Goal: Contribute content: Contribute content

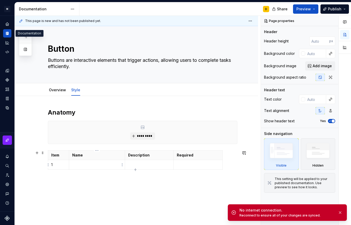
click at [101, 163] on p at bounding box center [96, 164] width 49 height 5
click at [145, 137] on span "*********" at bounding box center [145, 136] width 16 height 4
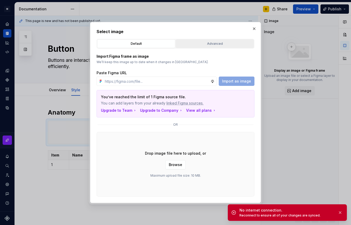
click at [206, 45] on div "Advanced" at bounding box center [214, 43] width 74 height 5
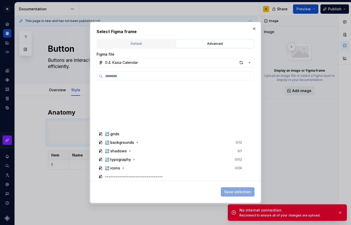
scroll to position [176, 0]
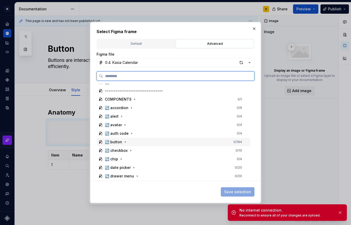
click at [128, 141] on div "↪️ button 0 / 184" at bounding box center [173, 142] width 154 height 8
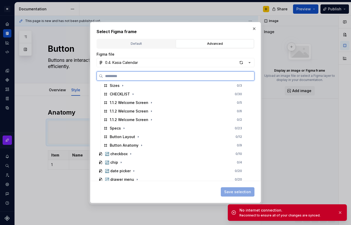
scroll to position [344, 0]
click at [126, 146] on div "Button Anatomy" at bounding box center [124, 144] width 29 height 5
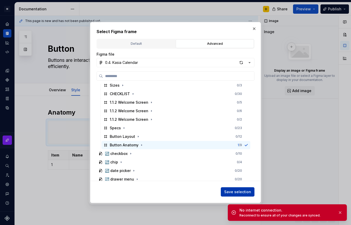
click at [230, 192] on span "Save selection" at bounding box center [237, 191] width 27 height 5
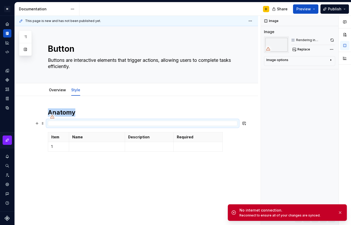
click at [62, 125] on div at bounding box center [142, 123] width 189 height 5
click at [299, 49] on span "Replace" at bounding box center [303, 49] width 13 height 4
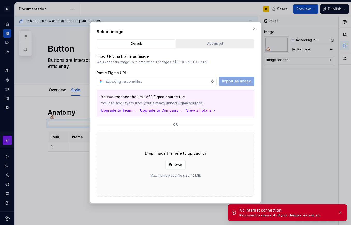
click at [194, 41] on div "Advanced" at bounding box center [214, 43] width 74 height 5
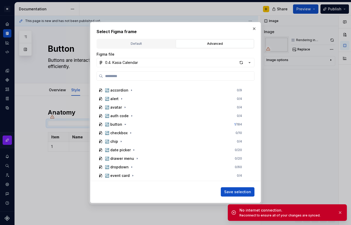
scroll to position [188, 0]
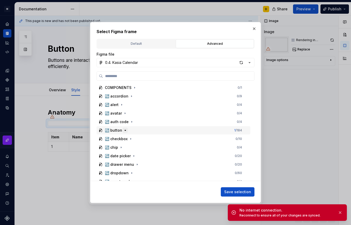
click at [127, 131] on button "button" at bounding box center [125, 130] width 5 height 5
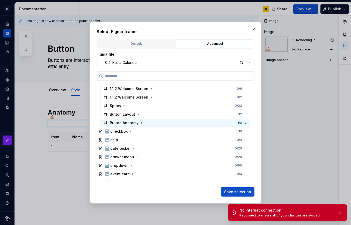
scroll to position [366, 0]
click at [140, 122] on icon "button" at bounding box center [141, 122] width 4 height 4
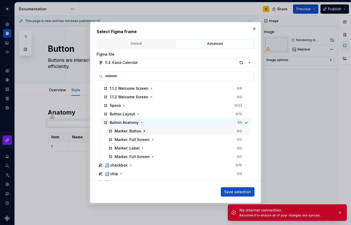
click at [142, 131] on icon "button" at bounding box center [144, 131] width 4 height 4
click at [139, 123] on icon "button" at bounding box center [141, 122] width 4 height 4
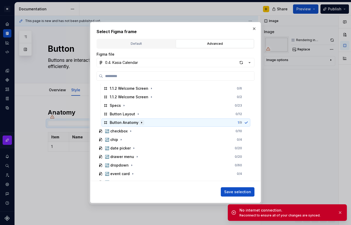
click at [139, 123] on icon "button" at bounding box center [141, 122] width 4 height 4
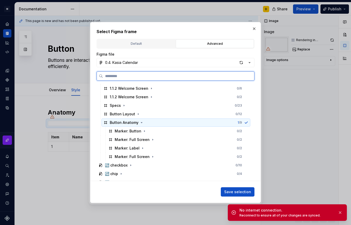
click at [150, 123] on div "Button Anatomy 1 / 9" at bounding box center [175, 122] width 149 height 8
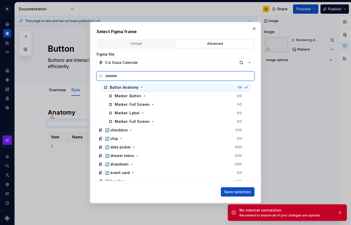
scroll to position [379, 0]
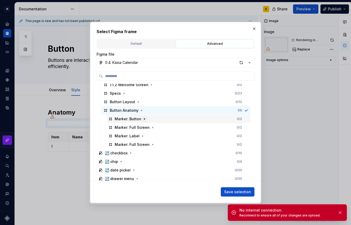
click at [142, 119] on icon "button" at bounding box center [144, 119] width 4 height 4
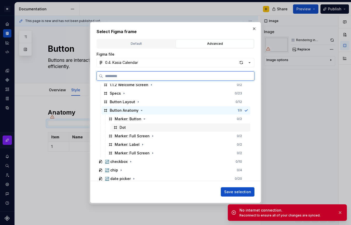
click at [143, 128] on div "Dot" at bounding box center [180, 127] width 139 height 8
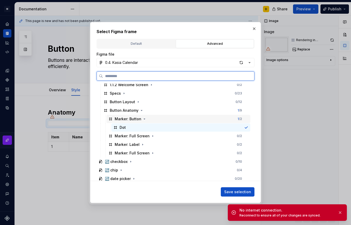
click at [149, 119] on div "Marker: Button 1 / 2" at bounding box center [178, 119] width 144 height 8
click at [150, 127] on div "Dot" at bounding box center [180, 127] width 139 height 8
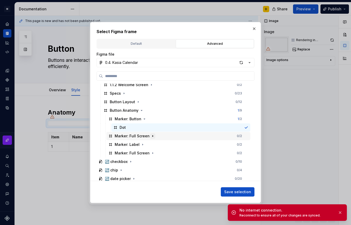
click at [150, 136] on icon "button" at bounding box center [152, 136] width 4 height 4
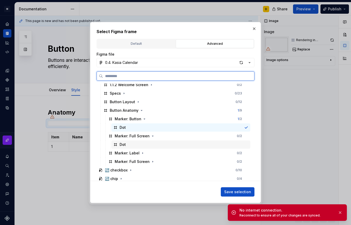
click at [155, 143] on div "Dot" at bounding box center [180, 144] width 139 height 8
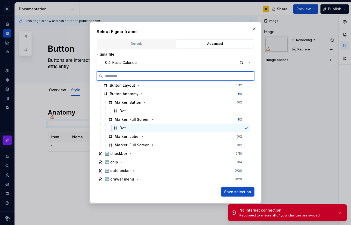
scroll to position [395, 0]
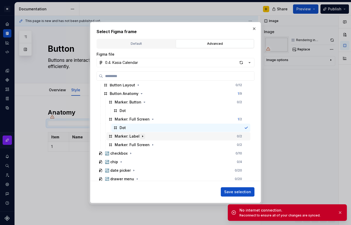
click at [142, 135] on icon "button" at bounding box center [142, 136] width 4 height 4
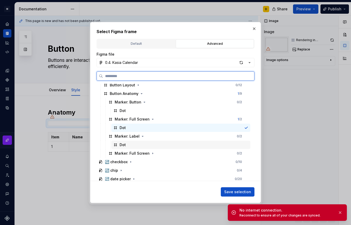
click at [149, 145] on div "Dot" at bounding box center [180, 145] width 139 height 8
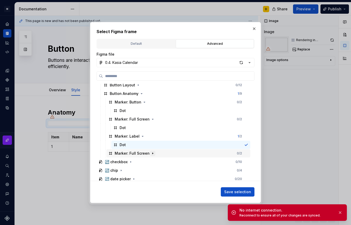
click at [152, 154] on icon "button" at bounding box center [152, 153] width 4 height 4
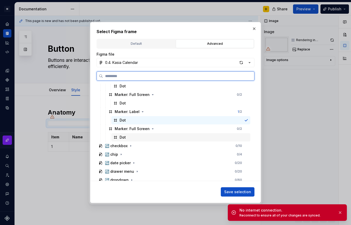
click at [138, 137] on div "Dot" at bounding box center [180, 137] width 139 height 8
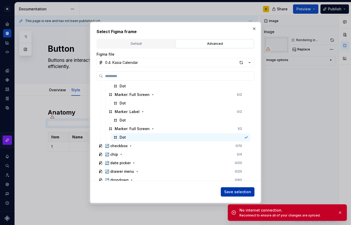
click at [228, 191] on span "Save selection" at bounding box center [237, 191] width 27 height 5
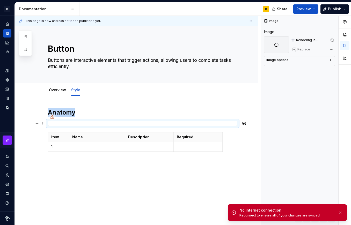
click at [118, 124] on div at bounding box center [142, 123] width 189 height 5
click at [100, 111] on h2 "Anatomy" at bounding box center [142, 112] width 189 height 8
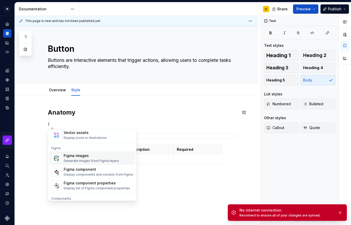
scroll to position [472, 0]
click at [92, 158] on div "Figma images" at bounding box center [91, 155] width 55 height 5
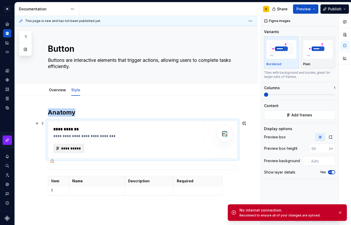
click at [71, 152] on button "**********" at bounding box center [68, 148] width 31 height 9
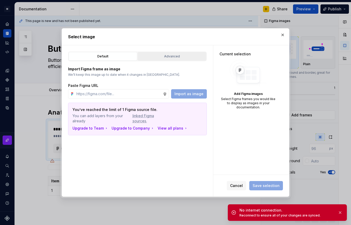
click at [156, 55] on div "Advanced" at bounding box center [171, 56] width 65 height 5
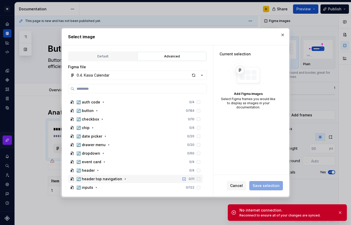
scroll to position [220, 0]
click at [97, 109] on icon "button" at bounding box center [97, 111] width 4 height 4
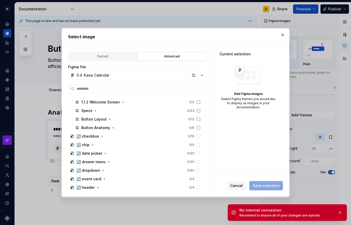
scroll to position [355, 0]
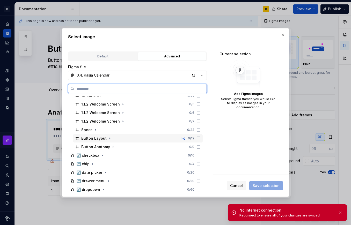
click at [198, 138] on icon at bounding box center [198, 138] width 4 height 4
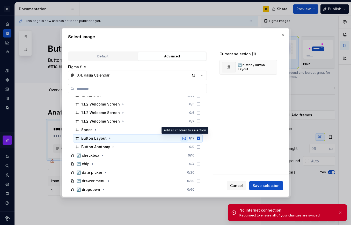
click at [185, 139] on button "button" at bounding box center [183, 138] width 7 height 7
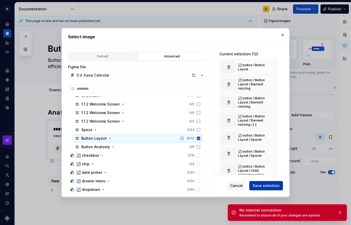
click at [269, 188] on span "Save selection" at bounding box center [265, 185] width 27 height 5
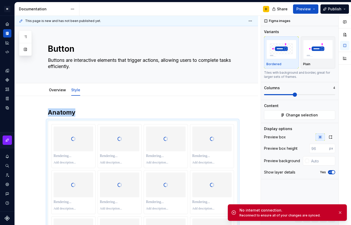
scroll to position [38, 0]
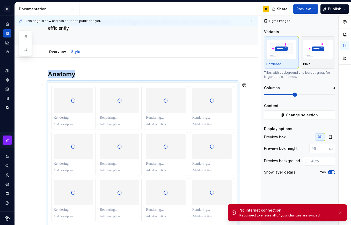
type textarea "*"
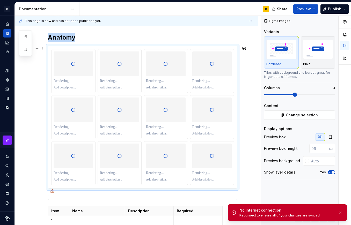
scroll to position [74, 0]
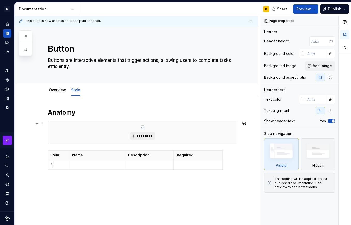
click at [148, 136] on span "*********" at bounding box center [145, 136] width 16 height 4
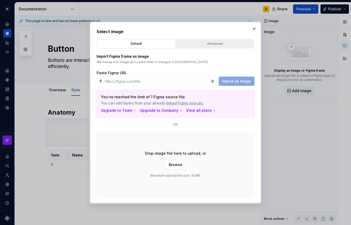
click at [202, 44] on div "Advanced" at bounding box center [214, 43] width 74 height 5
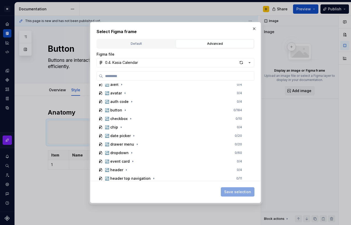
scroll to position [205, 0]
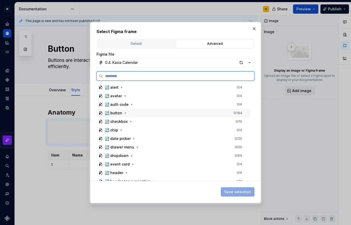
click at [119, 115] on div "↪️ button" at bounding box center [113, 112] width 17 height 5
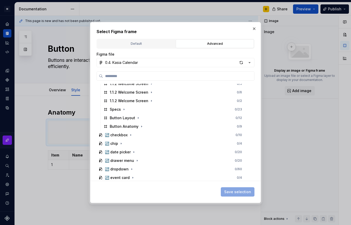
scroll to position [362, 0]
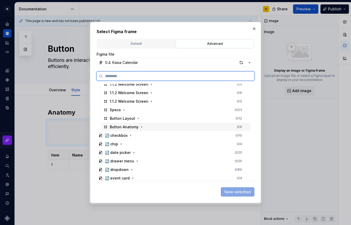
click at [173, 127] on div "Button Anatomy 0 / 9" at bounding box center [175, 127] width 149 height 8
click at [176, 123] on div "Button Anatomy 1 / 9" at bounding box center [175, 127] width 149 height 8
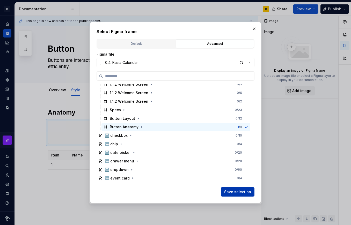
click at [245, 192] on span "Save selection" at bounding box center [237, 191] width 27 height 5
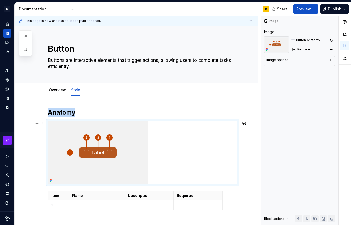
click at [177, 144] on div at bounding box center [142, 152] width 189 height 63
click at [327, 62] on div "Image options" at bounding box center [297, 61] width 62 height 6
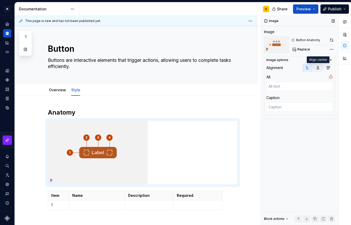
click at [318, 67] on icon "button" at bounding box center [317, 67] width 3 height 3
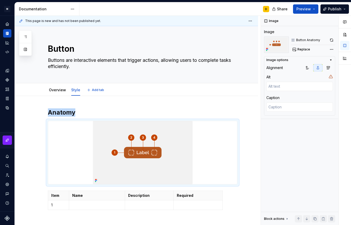
scroll to position [60, 0]
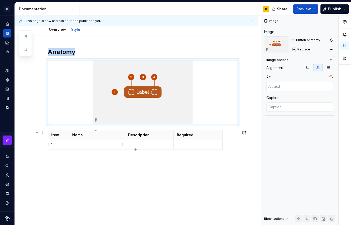
type textarea "*"
click at [90, 145] on p at bounding box center [96, 144] width 49 height 5
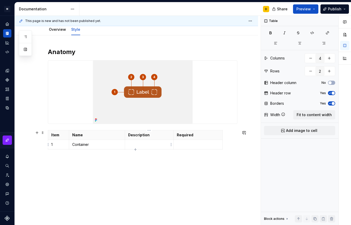
click at [131, 144] on p at bounding box center [149, 144] width 42 height 5
click at [203, 143] on p at bounding box center [198, 144] width 42 height 5
click at [159, 149] on p "Holds the Button content." at bounding box center [149, 147] width 42 height 10
click at [134, 154] on icon "button" at bounding box center [135, 155] width 4 height 4
click at [56, 157] on p at bounding box center [58, 154] width 14 height 5
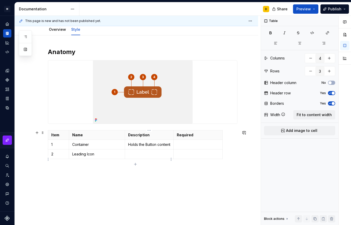
click at [134, 157] on p at bounding box center [149, 154] width 42 height 5
click at [190, 149] on td at bounding box center [197, 145] width 49 height 10
click at [188, 166] on td at bounding box center [197, 161] width 49 height 25
click at [186, 147] on td at bounding box center [197, 145] width 49 height 10
click at [152, 172] on p "Optional icon that adds context to an action and draws attention to the Button." at bounding box center [149, 162] width 42 height 21
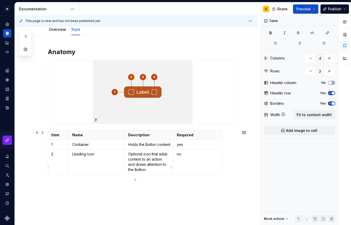
scroll to position [91, 0]
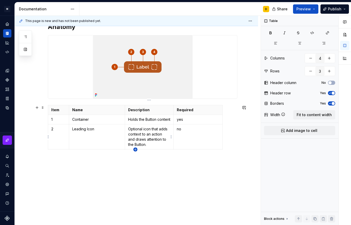
click at [135, 150] on icon "button" at bounding box center [135, 149] width 4 height 4
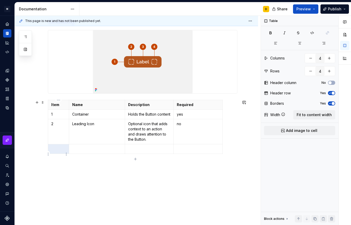
click at [59, 152] on p at bounding box center [58, 148] width 14 height 5
click at [136, 152] on p at bounding box center [149, 148] width 42 height 5
click at [187, 152] on p at bounding box center [198, 148] width 42 height 5
click at [136, 170] on icon "button" at bounding box center [135, 169] width 4 height 4
type input "5"
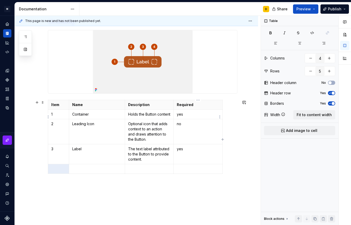
drag, startPoint x: 185, startPoint y: 114, endPoint x: 166, endPoint y: 118, distance: 19.5
click at [166, 118] on tr "1 Container Holds the Button content yes" at bounding box center [135, 115] width 174 height 10
click at [199, 116] on p "yes" at bounding box center [198, 114] width 42 height 5
click at [55, 171] on p at bounding box center [58, 168] width 14 height 5
click at [146, 171] on p at bounding box center [149, 168] width 42 height 5
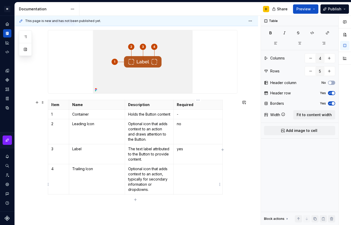
click at [199, 180] on td at bounding box center [197, 179] width 49 height 30
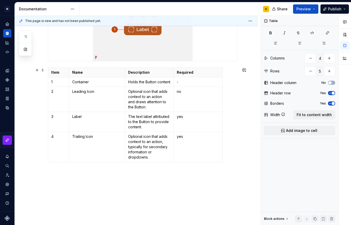
scroll to position [125, 0]
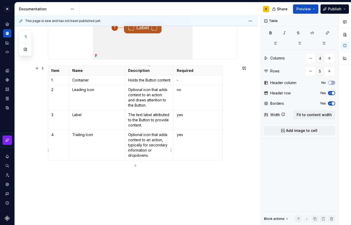
click at [154, 158] on p "Optional icon that adds context to an action, typically for secondary informati…" at bounding box center [149, 145] width 42 height 26
click at [8, 109] on icon "Data sources" at bounding box center [7, 107] width 5 height 5
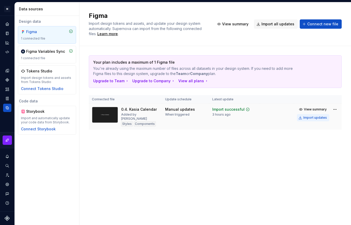
click at [311, 117] on div "Import updates" at bounding box center [315, 118] width 24 height 4
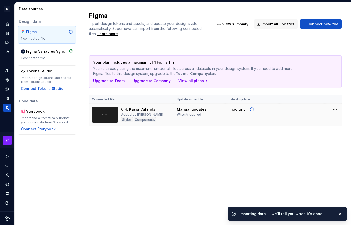
click at [313, 118] on td at bounding box center [302, 115] width 46 height 22
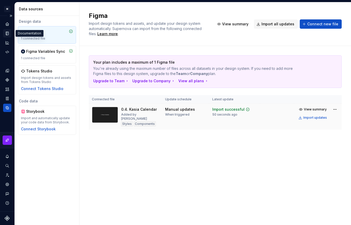
click at [6, 33] on icon "Documentation" at bounding box center [7, 33] width 5 height 5
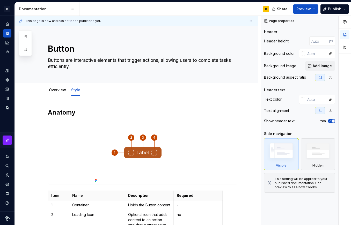
type textarea "*"
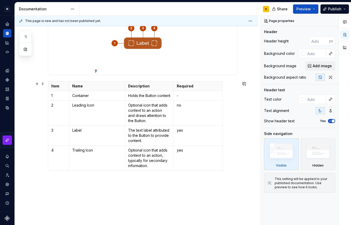
scroll to position [136, 0]
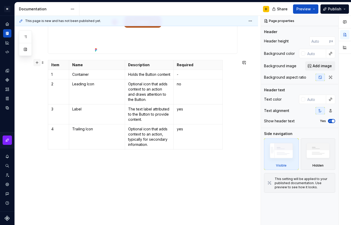
click at [39, 59] on button "button" at bounding box center [36, 62] width 7 height 7
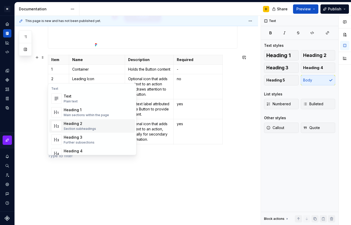
click at [87, 127] on div "Section subheadings" at bounding box center [80, 129] width 32 height 4
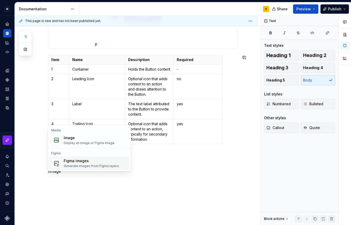
click at [93, 163] on div "Figma images" at bounding box center [91, 160] width 55 height 5
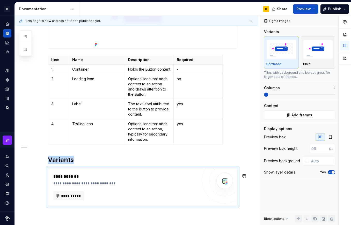
scroll to position [195, 0]
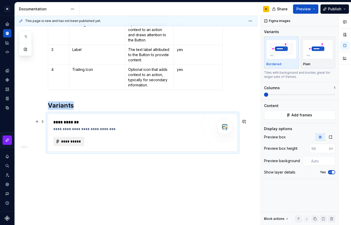
click at [76, 142] on span "**********" at bounding box center [71, 141] width 20 height 5
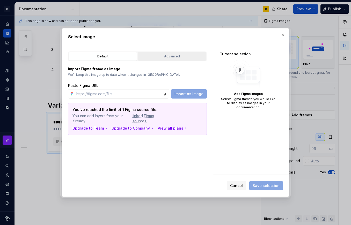
click at [171, 57] on div "Advanced" at bounding box center [171, 56] width 65 height 5
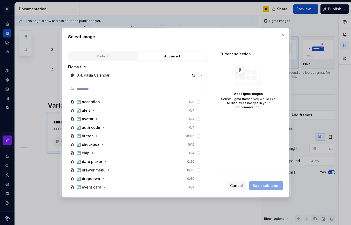
scroll to position [196, 0]
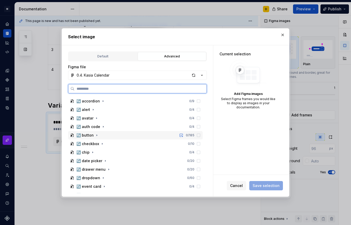
click at [102, 133] on div "↪️ button 0 / 185" at bounding box center [135, 135] width 134 height 8
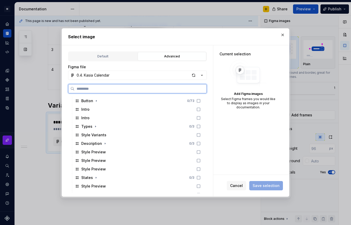
scroll to position [239, 0]
click at [199, 135] on icon at bounding box center [198, 134] width 4 height 4
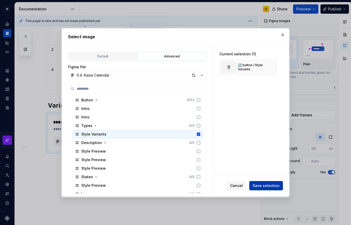
click at [273, 187] on span "Save selection" at bounding box center [265, 185] width 27 height 5
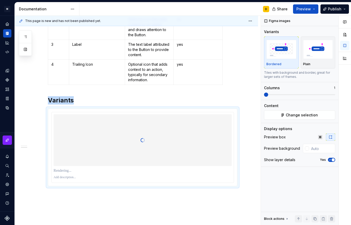
scroll to position [195, 0]
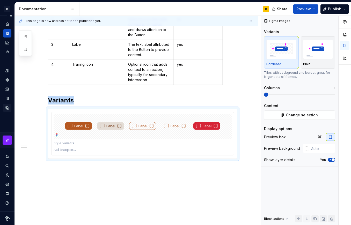
click at [7, 108] on icon "Data sources" at bounding box center [7, 107] width 5 height 5
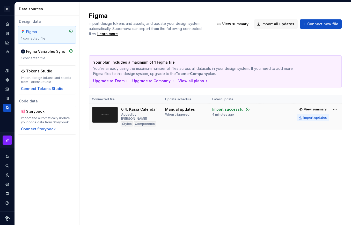
click at [307, 117] on div "Import updates" at bounding box center [315, 118] width 24 height 4
click at [9, 36] on div "Documentation" at bounding box center [7, 33] width 8 height 8
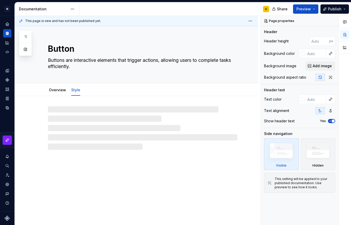
type textarea "*"
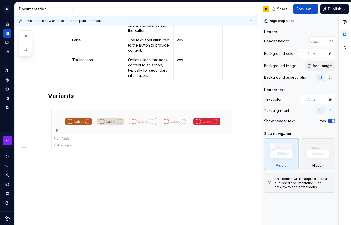
scroll to position [200, 0]
click at [146, 148] on div at bounding box center [143, 145] width 178 height 6
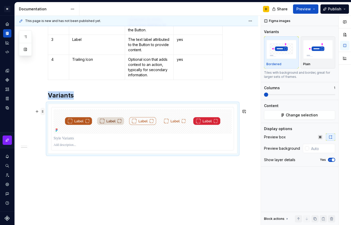
click at [42, 112] on span at bounding box center [43, 111] width 4 height 7
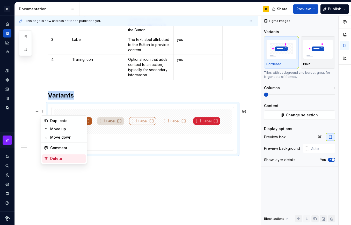
click at [55, 158] on div "Delete" at bounding box center [67, 158] width 34 height 5
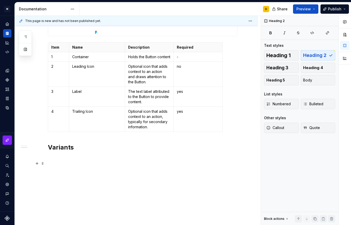
scroll to position [153, 0]
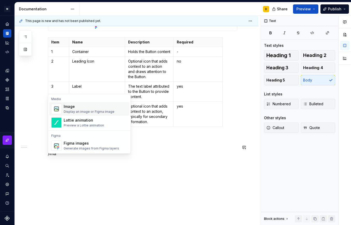
click at [90, 109] on div "Image Display an image or Figma image" at bounding box center [89, 109] width 51 height 10
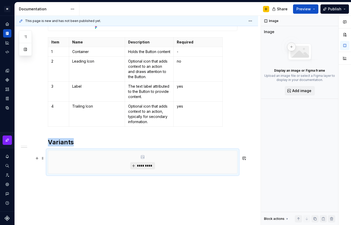
click at [141, 169] on button "*********" at bounding box center [142, 165] width 25 height 7
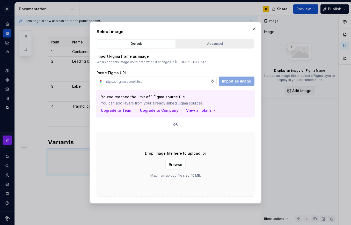
click at [204, 48] on button "Advanced" at bounding box center [215, 43] width 78 height 9
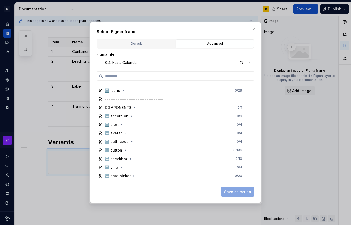
scroll to position [172, 0]
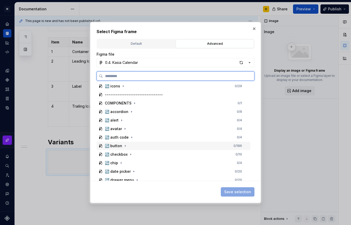
click at [134, 147] on div "↪️ button 0 / 186" at bounding box center [173, 146] width 154 height 8
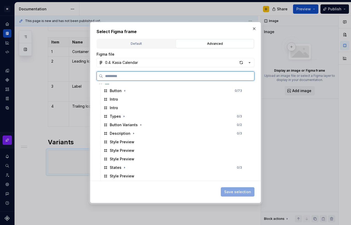
scroll to position [236, 0]
click at [127, 125] on div "Button Variants" at bounding box center [124, 125] width 28 height 5
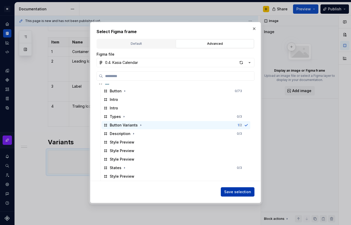
click at [234, 192] on span "Save selection" at bounding box center [237, 191] width 27 height 5
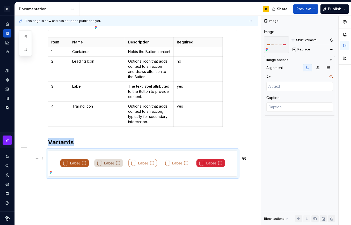
scroll to position [184, 0]
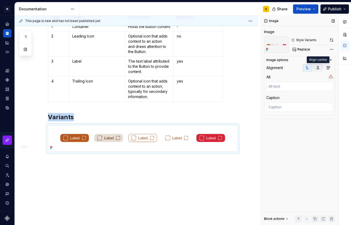
click at [317, 69] on icon "button" at bounding box center [317, 68] width 4 height 4
click at [74, 161] on div "Anatomy Item Name Description Required 1 Container Holds the Button content - 2…" at bounding box center [136, 72] width 243 height 308
click at [36, 130] on button "button" at bounding box center [36, 133] width 7 height 7
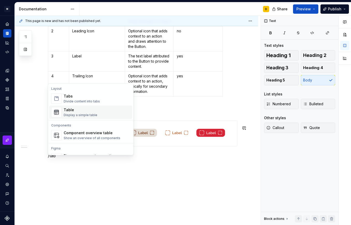
click at [82, 112] on div "Table Display a simple table" at bounding box center [81, 112] width 34 height 10
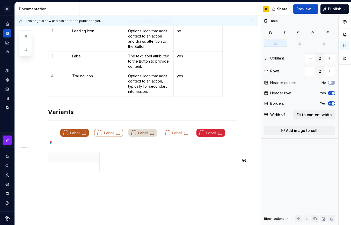
scroll to position [211, 0]
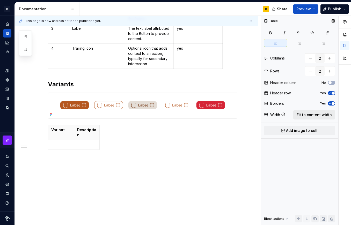
click at [308, 119] on button "Fit to content width" at bounding box center [314, 114] width 42 height 9
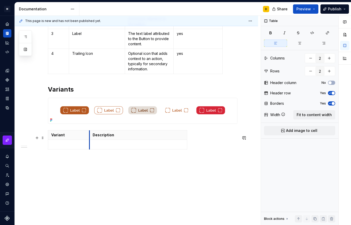
drag, startPoint x: 146, startPoint y: 136, endPoint x: 89, endPoint y: 146, distance: 57.2
click at [89, 146] on tbody "Variant Description" at bounding box center [117, 139] width 139 height 19
click at [74, 147] on p at bounding box center [68, 144] width 35 height 5
click at [102, 146] on p at bounding box center [138, 144] width 91 height 5
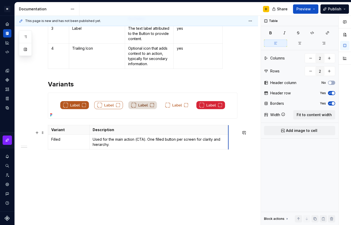
drag, startPoint x: 186, startPoint y: 147, endPoint x: 231, endPoint y: 152, distance: 44.9
click at [193, 135] on th "Description" at bounding box center [160, 130] width 142 height 10
click at [317, 116] on span "Fit to content width" at bounding box center [313, 114] width 35 height 5
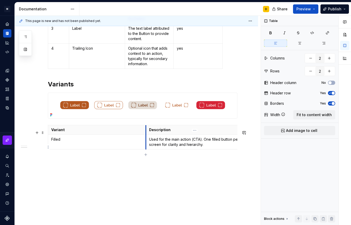
type textarea "*"
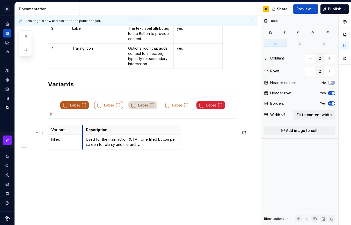
drag, startPoint x: 146, startPoint y: 140, endPoint x: 85, endPoint y: 144, distance: 61.1
click at [85, 144] on td "Used for the main action (CTA). One filled button per screen for clarity and hi…" at bounding box center [130, 142] width 97 height 15
drag, startPoint x: 182, startPoint y: 135, endPoint x: 235, endPoint y: 135, distance: 53.0
click at [140, 155] on icon "button" at bounding box center [142, 155] width 4 height 4
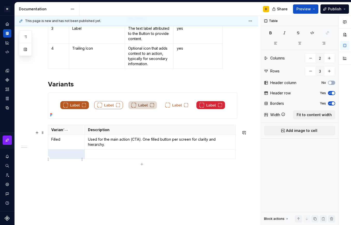
click at [68, 157] on p at bounding box center [66, 154] width 30 height 5
click at [104, 157] on p at bounding box center [160, 154] width 144 height 5
click at [142, 163] on icon "button" at bounding box center [141, 164] width 2 height 2
type input "4"
click at [58, 166] on p at bounding box center [66, 163] width 30 height 5
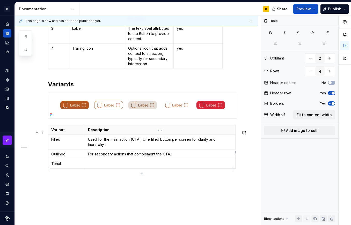
click at [103, 166] on p at bounding box center [160, 163] width 144 height 5
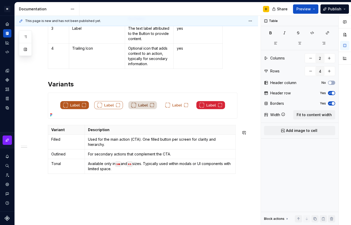
type textarea "*"
click at [140, 179] on icon "button" at bounding box center [142, 179] width 4 height 4
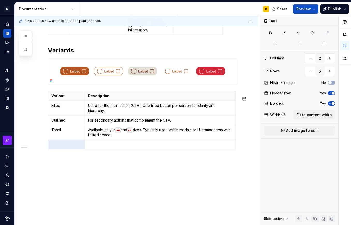
scroll to position [250, 0]
click at [74, 144] on p at bounding box center [66, 144] width 30 height 5
click at [117, 145] on p at bounding box center [160, 144] width 144 height 5
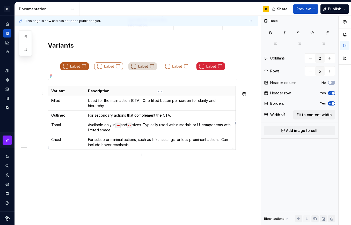
click at [161, 145] on p "For subtle or minimal actions, such as links, settings, or less prominent actio…" at bounding box center [160, 142] width 144 height 10
click at [151, 150] on td "For subtle or minimal actions, such as, settings, or less prominent actions. Ca…" at bounding box center [160, 142] width 150 height 15
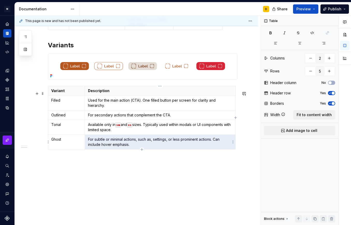
drag, startPoint x: 153, startPoint y: 145, endPoint x: 215, endPoint y: 138, distance: 62.2
click at [215, 138] on p "For subtle or minimal actions, such as, settings, or less prominent actions. Ca…" at bounding box center [160, 142] width 144 height 10
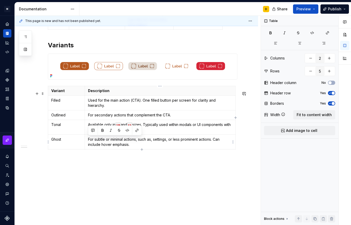
click at [177, 145] on p "For subtle or minimal actions, such as, settings, or less prominent actions. Ca…" at bounding box center [160, 142] width 144 height 10
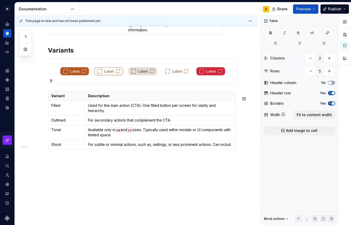
scroll to position [250, 0]
click at [142, 150] on icon "button" at bounding box center [142, 149] width 4 height 4
type input "6"
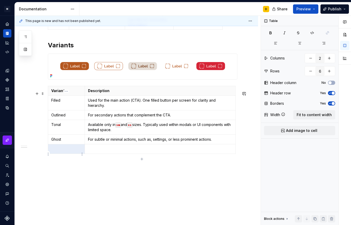
click at [74, 152] on p at bounding box center [66, 148] width 30 height 5
click at [112, 152] on p at bounding box center [160, 148] width 144 height 5
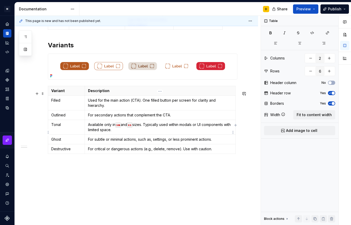
click at [183, 135] on td "Available only in sm and xs sizes. Typically used within modals or UI component…" at bounding box center [160, 127] width 150 height 15
click at [218, 152] on p "For critical or dangerous actions (e.g., delete, remove). Use with caution." at bounding box center [160, 148] width 144 height 5
click at [9, 108] on icon "Data sources" at bounding box center [7, 107] width 5 height 5
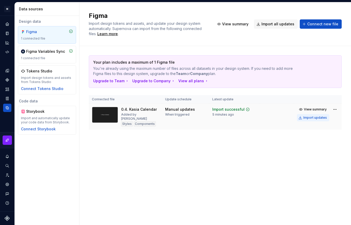
click at [317, 117] on div "Import updates" at bounding box center [315, 118] width 24 height 4
click at [8, 35] on icon "Documentation" at bounding box center [8, 33] width 2 height 3
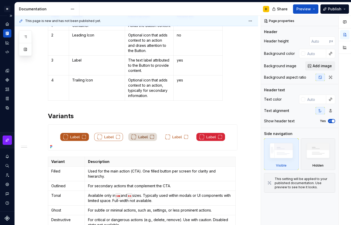
scroll to position [179, 0]
click at [48, 119] on h2 "Variants" at bounding box center [142, 116] width 189 height 8
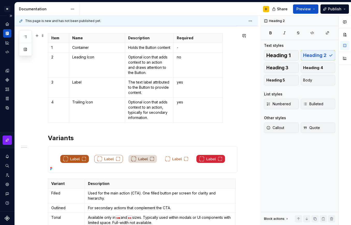
scroll to position [60, 0]
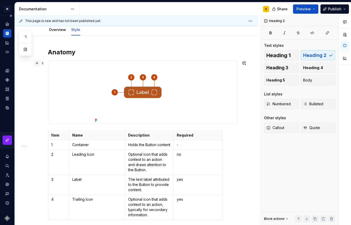
click at [37, 65] on button "button" at bounding box center [36, 62] width 7 height 7
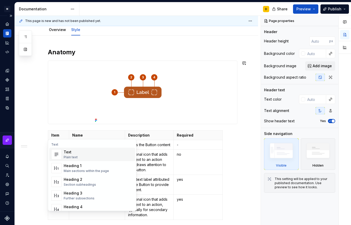
type textarea "*"
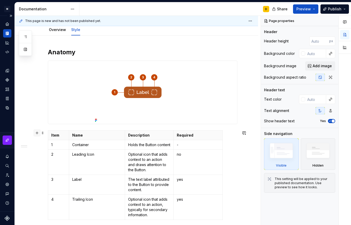
click at [36, 133] on button "button" at bounding box center [36, 132] width 7 height 7
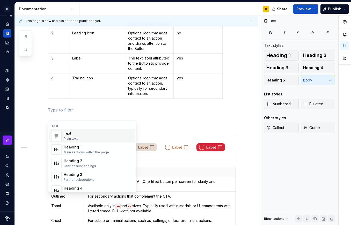
scroll to position [182, 0]
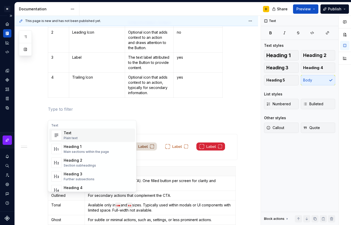
click at [67, 112] on p at bounding box center [142, 109] width 189 height 6
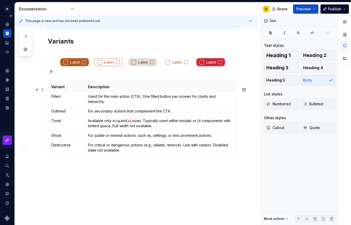
scroll to position [277, 0]
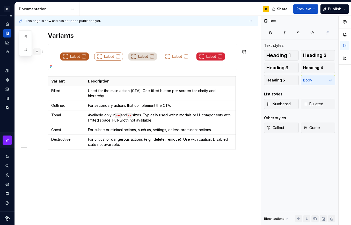
click at [36, 48] on button "button" at bounding box center [36, 51] width 7 height 7
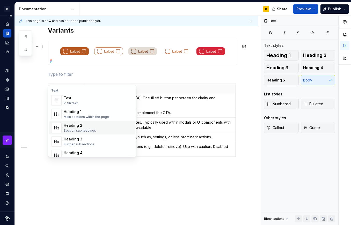
click at [76, 126] on div "Heading 2" at bounding box center [80, 125] width 32 height 5
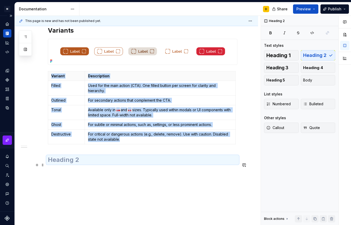
click at [88, 164] on h2 at bounding box center [142, 160] width 189 height 8
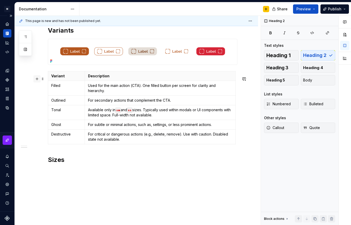
click at [36, 80] on button "button" at bounding box center [36, 78] width 7 height 7
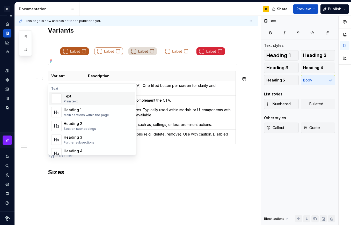
click at [78, 176] on h2 "Sizes" at bounding box center [142, 172] width 189 height 8
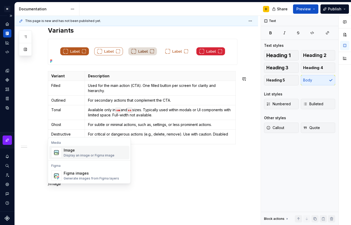
click at [97, 149] on div "Image" at bounding box center [89, 150] width 51 height 5
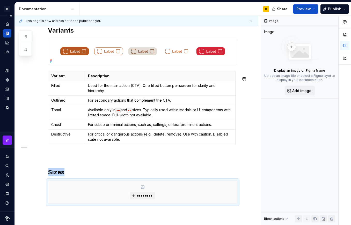
scroll to position [335, 0]
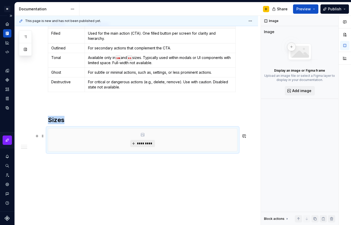
click at [135, 145] on button "*********" at bounding box center [142, 143] width 25 height 7
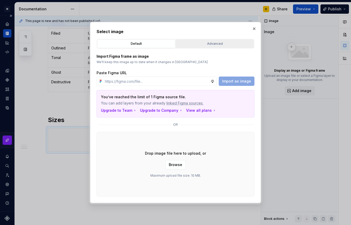
click at [194, 42] on div "Advanced" at bounding box center [214, 43] width 74 height 5
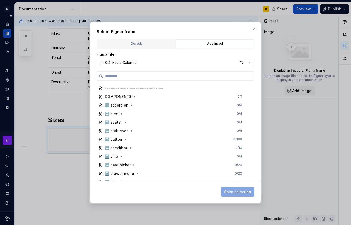
scroll to position [179, 0]
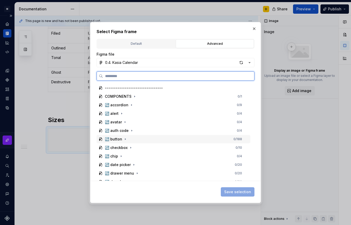
click at [133, 139] on div "↪️ button 0 / 188" at bounding box center [173, 139] width 154 height 8
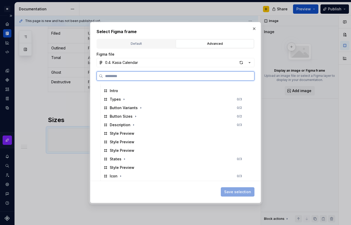
scroll to position [250, 0]
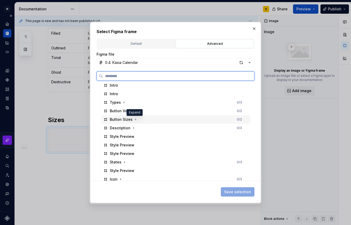
click at [131, 119] on div "Button Sizes" at bounding box center [124, 119] width 28 height 5
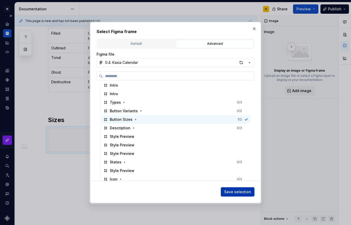
click at [236, 191] on span "Save selection" at bounding box center [237, 191] width 27 height 5
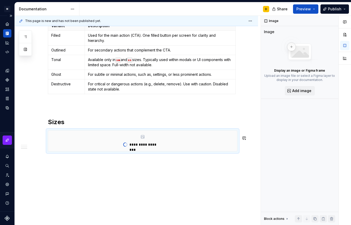
scroll to position [333, 0]
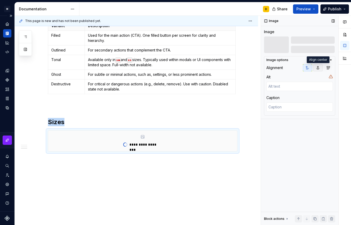
click at [318, 68] on icon "button" at bounding box center [317, 68] width 4 height 4
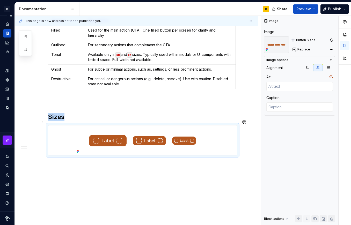
scroll to position [342, 0]
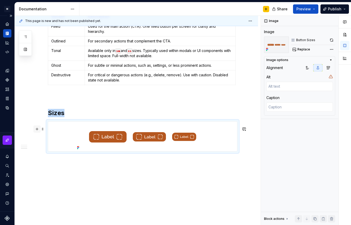
click at [37, 125] on button "button" at bounding box center [36, 128] width 7 height 7
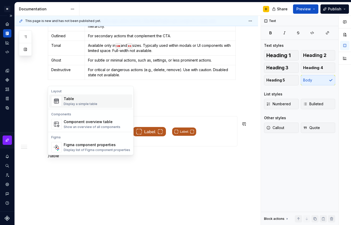
type textarea "*"
click at [79, 101] on div "Table" at bounding box center [81, 98] width 34 height 5
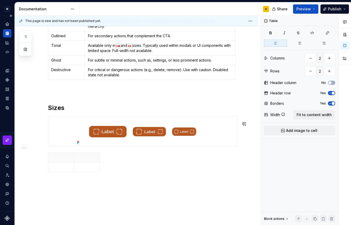
scroll to position [369, 0]
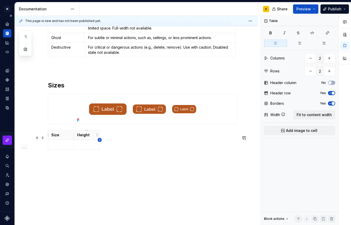
click at [100, 141] on icon "button" at bounding box center [99, 140] width 4 height 4
type input "3"
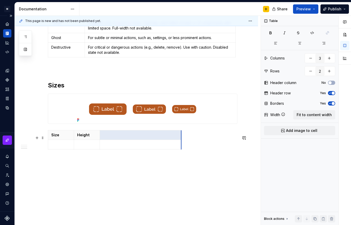
drag, startPoint x: 108, startPoint y: 145, endPoint x: 186, endPoint y: 150, distance: 77.7
click at [186, 150] on div "Size Height" at bounding box center [142, 140] width 189 height 21
click at [163, 136] on p at bounding box center [143, 134] width 80 height 5
click at [64, 146] on p at bounding box center [60, 144] width 19 height 5
click at [122, 145] on p at bounding box center [143, 144] width 80 height 5
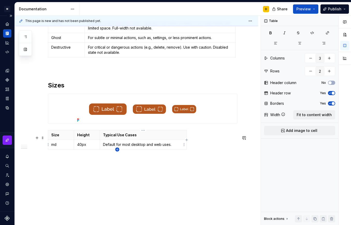
click at [117, 149] on icon "button" at bounding box center [117, 149] width 4 height 4
type input "3"
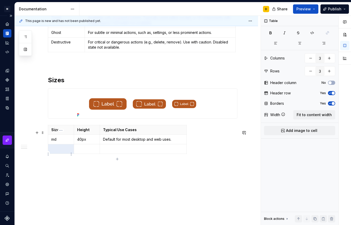
click at [61, 152] on p at bounding box center [60, 148] width 19 height 5
type textarea "*"
click at [81, 142] on p "40px" at bounding box center [86, 139] width 19 height 5
click at [85, 152] on p at bounding box center [86, 148] width 19 height 5
click at [117, 159] on icon "button" at bounding box center [117, 159] width 2 height 2
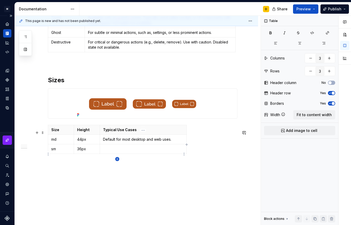
type input "4"
click at [64, 161] on p at bounding box center [60, 158] width 19 height 5
click at [115, 152] on p at bounding box center [143, 148] width 80 height 5
click at [112, 161] on p at bounding box center [143, 158] width 80 height 5
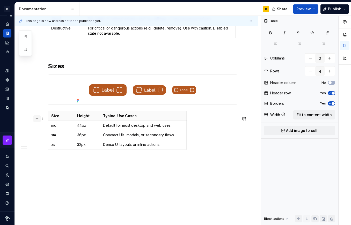
click at [36, 115] on button "button" at bounding box center [36, 118] width 7 height 7
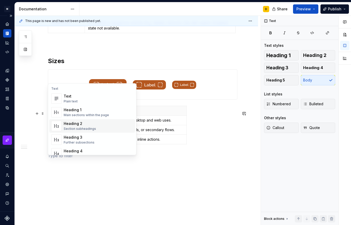
click at [80, 125] on div "Heading 2" at bounding box center [80, 123] width 32 height 5
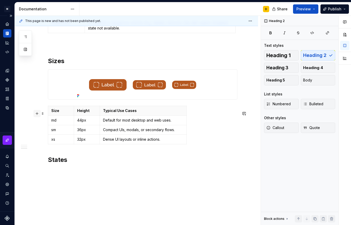
click at [35, 114] on button "button" at bounding box center [36, 113] width 7 height 7
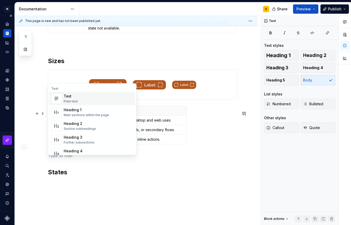
click at [92, 176] on h2 "States" at bounding box center [142, 172] width 189 height 8
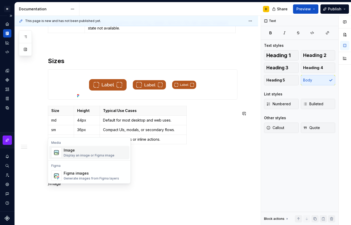
click at [99, 152] on div "Image" at bounding box center [89, 150] width 51 height 5
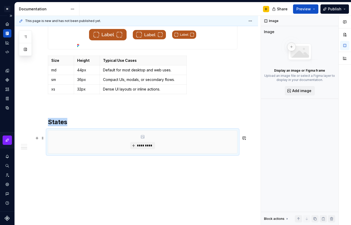
scroll to position [438, 0]
click at [6, 108] on icon "Data sources" at bounding box center [7, 107] width 5 height 5
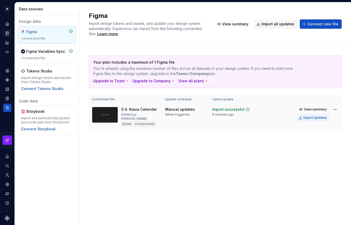
click at [314, 119] on div "Import updates" at bounding box center [315, 118] width 24 height 4
click at [6, 33] on icon "Documentation" at bounding box center [7, 33] width 5 height 5
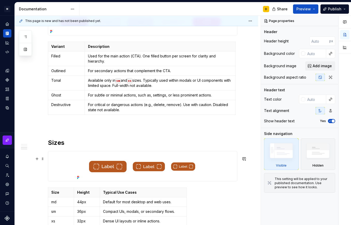
scroll to position [440, 0]
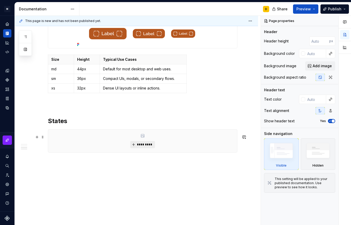
click at [142, 147] on span "*********" at bounding box center [145, 144] width 16 height 4
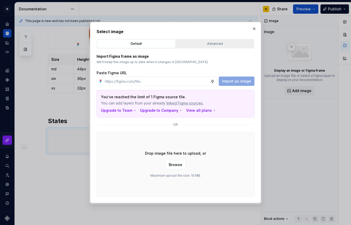
click at [193, 41] on div "Advanced" at bounding box center [214, 43] width 74 height 5
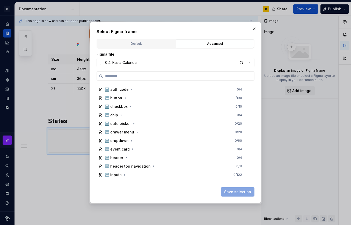
scroll to position [224, 0]
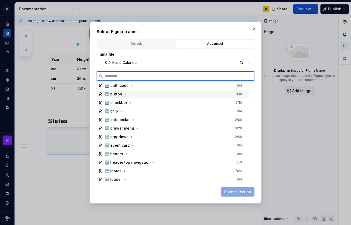
click at [148, 94] on div "↪️ button 0 / 190" at bounding box center [173, 94] width 154 height 8
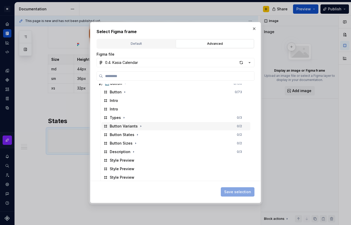
scroll to position [235, 0]
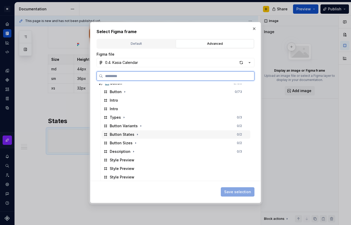
click at [151, 133] on div "Button States 0 / 2" at bounding box center [175, 134] width 149 height 8
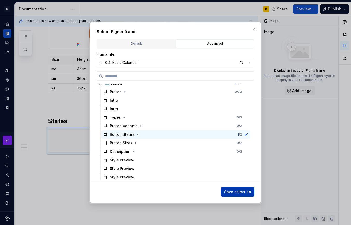
click at [247, 194] on span "Save selection" at bounding box center [237, 191] width 27 height 5
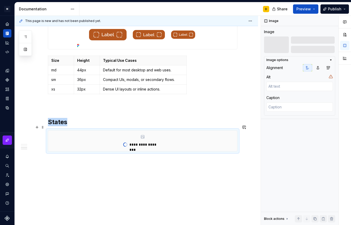
scroll to position [444, 0]
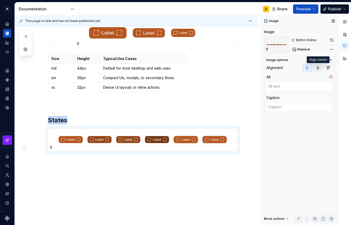
click at [317, 66] on icon "button" at bounding box center [317, 68] width 4 height 4
type textarea "*"
click at [36, 133] on button "button" at bounding box center [36, 136] width 7 height 7
type textarea "*"
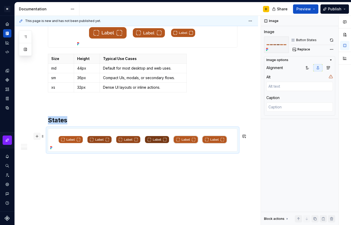
click at [35, 133] on button "button" at bounding box center [36, 136] width 7 height 7
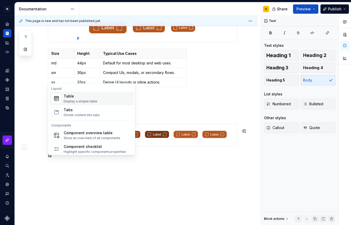
click at [86, 99] on div "Table" at bounding box center [81, 96] width 34 height 5
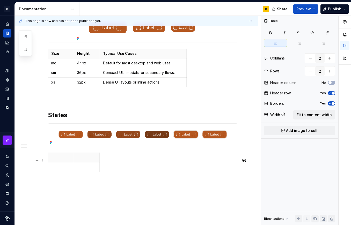
scroll to position [473, 0]
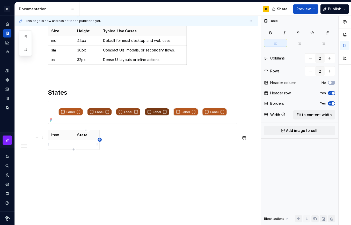
click at [100, 140] on icon "button" at bounding box center [99, 140] width 4 height 4
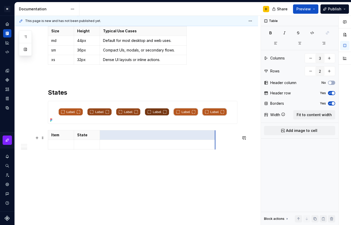
drag, startPoint x: 109, startPoint y: 143, endPoint x: 215, endPoint y: 141, distance: 106.3
click at [200, 134] on p at bounding box center [157, 134] width 109 height 5
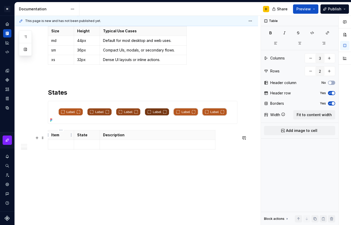
click at [66, 137] on p "Item" at bounding box center [60, 134] width 19 height 5
click at [61, 131] on html "M Mi D Design system data Documentation D Share Preview Publish Pages Add Acces…" at bounding box center [175, 112] width 351 height 225
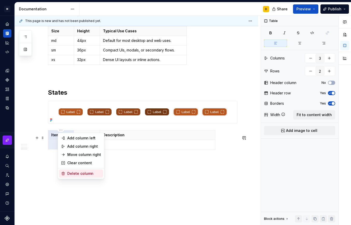
click at [76, 173] on div "Delete column" at bounding box center [84, 173] width 34 height 5
type input "2"
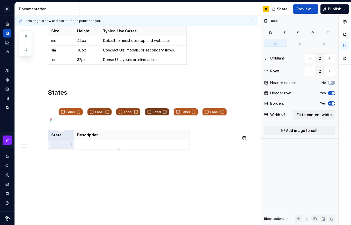
click at [60, 145] on p at bounding box center [60, 144] width 19 height 5
click at [88, 146] on p at bounding box center [131, 144] width 109 height 5
click at [119, 149] on icon "button" at bounding box center [119, 149] width 4 height 4
type input "3"
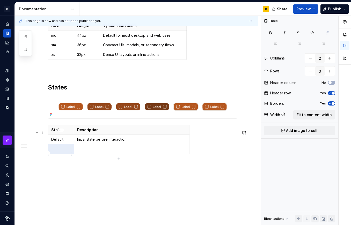
click at [63, 152] on p at bounding box center [60, 148] width 19 height 5
click at [87, 152] on p at bounding box center [131, 148] width 109 height 5
type textarea "*"
click at [118, 158] on icon "button" at bounding box center [119, 159] width 4 height 4
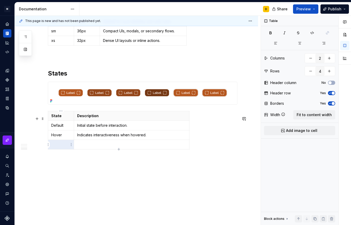
click at [63, 143] on p at bounding box center [60, 144] width 19 height 5
click at [106, 146] on p at bounding box center [131, 144] width 109 height 5
click at [118, 149] on icon "button" at bounding box center [119, 149] width 4 height 4
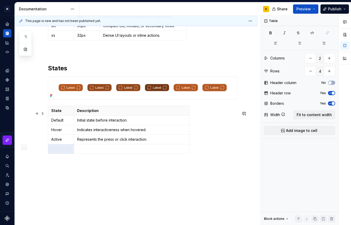
type input "5"
click at [61, 154] on td at bounding box center [61, 149] width 26 height 10
type textarea "*"
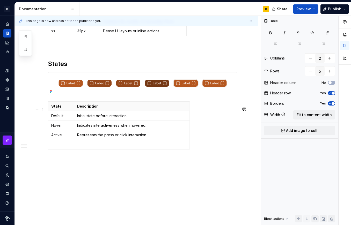
scroll to position [502, 0]
click at [87, 144] on p at bounding box center [131, 144] width 109 height 5
click at [119, 150] on icon "button" at bounding box center [119, 150] width 4 height 4
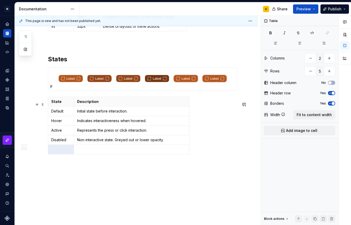
type input "6"
click at [58, 152] on p at bounding box center [60, 149] width 19 height 5
click at [94, 152] on p at bounding box center [131, 149] width 109 height 5
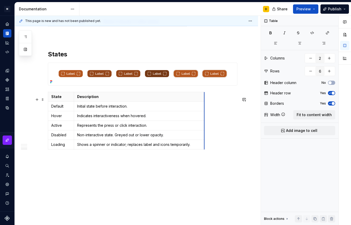
scroll to position [512, 0]
drag, startPoint x: 188, startPoint y: 104, endPoint x: 232, endPoint y: 103, distance: 43.2
click at [7, 107] on icon "Data sources" at bounding box center [7, 107] width 5 height 5
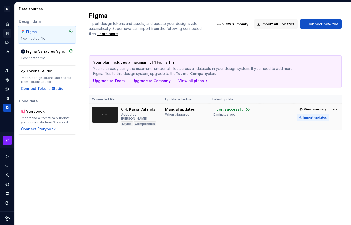
click at [306, 118] on div "Import updates" at bounding box center [315, 118] width 24 height 4
click at [6, 33] on icon "Documentation" at bounding box center [7, 33] width 5 height 5
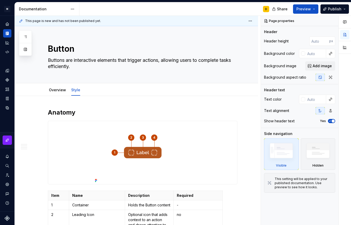
type textarea "*"
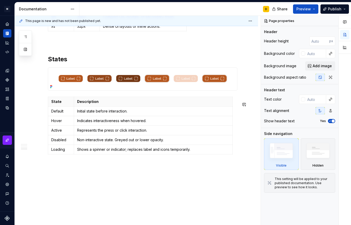
scroll to position [512, 0]
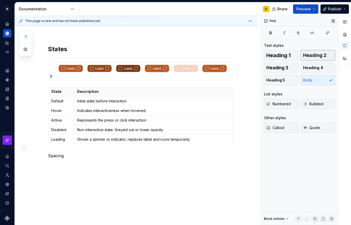
click at [317, 54] on span "Heading 2" at bounding box center [314, 55] width 23 height 5
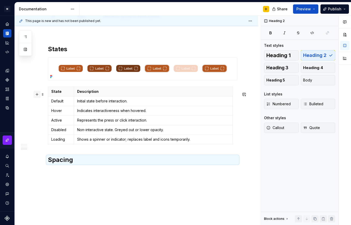
click at [35, 95] on button "button" at bounding box center [36, 94] width 7 height 7
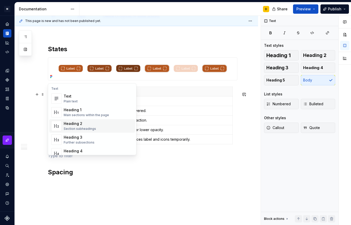
click at [77, 176] on h2 "Spacing" at bounding box center [142, 172] width 189 height 8
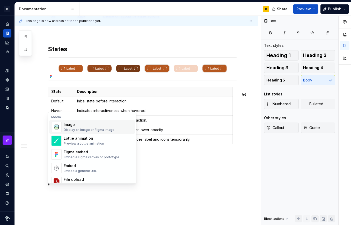
click at [100, 127] on div "Image Display an image or Figma image" at bounding box center [89, 127] width 51 height 10
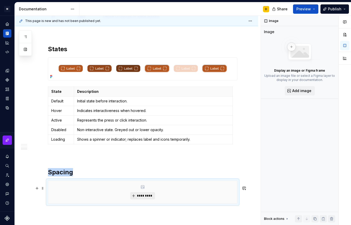
click at [150, 198] on span "*********" at bounding box center [145, 196] width 16 height 4
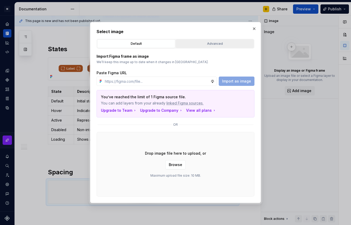
click at [220, 42] on div "Advanced" at bounding box center [214, 43] width 74 height 5
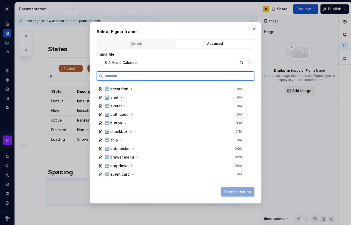
scroll to position [196, 0]
click at [128, 123] on div "↪️ button 0 / 180" at bounding box center [173, 122] width 154 height 8
click at [139, 130] on div "Button 0 / 73" at bounding box center [175, 131] width 149 height 8
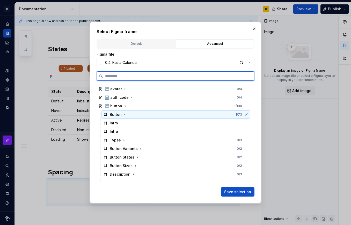
scroll to position [211, 0]
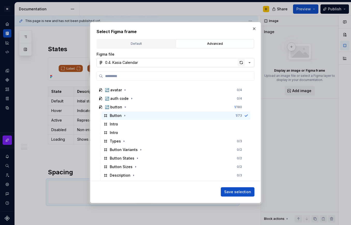
click at [239, 62] on div "button" at bounding box center [240, 62] width 7 height 7
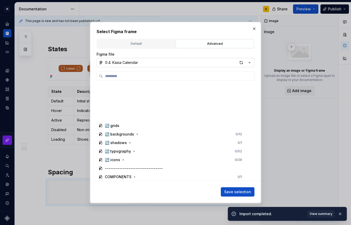
scroll to position [178, 0]
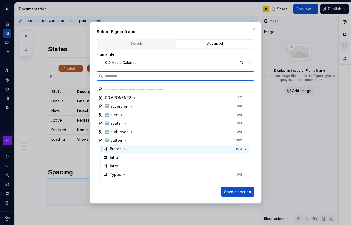
click at [227, 148] on div "Button 1 / 73" at bounding box center [175, 149] width 149 height 8
click at [224, 148] on div "Button 1 / 73" at bounding box center [175, 149] width 149 height 8
click at [245, 149] on icon at bounding box center [246, 149] width 3 height 2
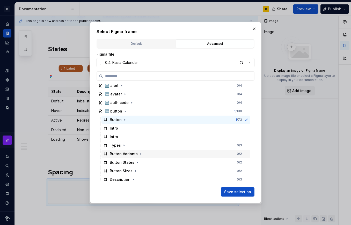
scroll to position [206, 0]
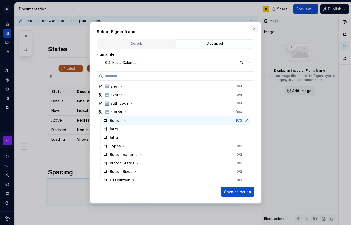
click at [252, 28] on button "button" at bounding box center [253, 28] width 7 height 7
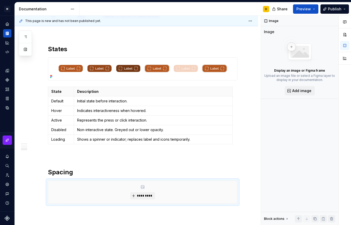
scroll to position [512, 0]
click at [79, 195] on div "*********" at bounding box center [142, 192] width 189 height 23
click at [144, 198] on button "*********" at bounding box center [142, 195] width 25 height 7
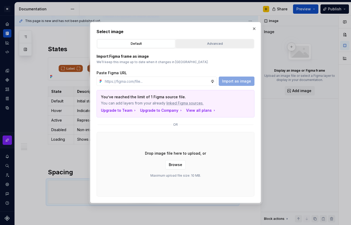
click at [188, 45] on div "Advanced" at bounding box center [214, 43] width 74 height 5
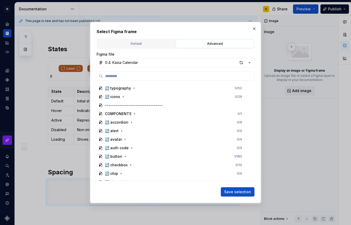
scroll to position [198, 0]
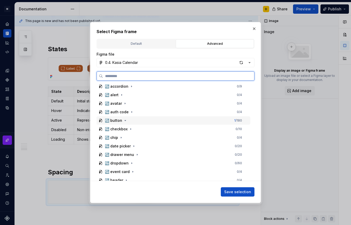
click at [145, 123] on div "↪️ button 1 / 180" at bounding box center [173, 120] width 154 height 8
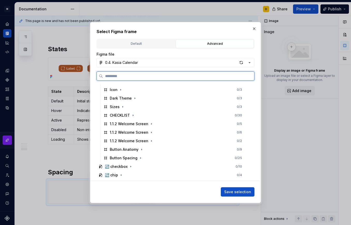
scroll to position [349, 0]
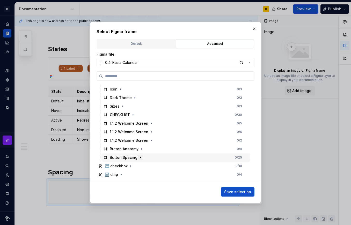
click at [141, 158] on button "button" at bounding box center [140, 157] width 5 height 5
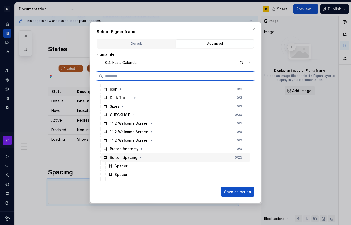
click at [178, 156] on div "Button Spacing 0 / 25" at bounding box center [175, 157] width 149 height 8
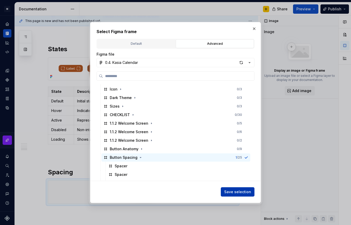
click at [228, 195] on button "Save selection" at bounding box center [238, 191] width 34 height 9
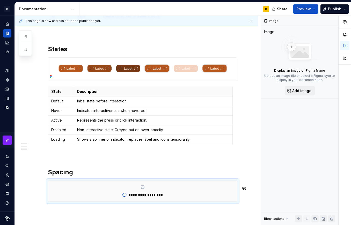
scroll to position [512, 0]
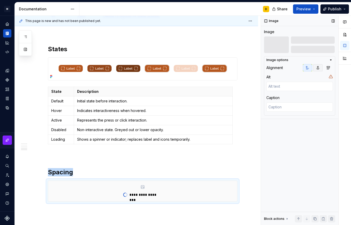
click at [316, 69] on icon "button" at bounding box center [317, 68] width 4 height 4
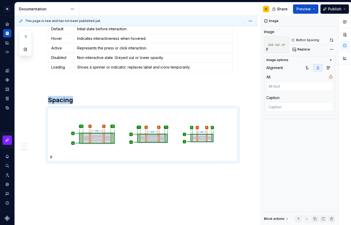
scroll to position [599, 0]
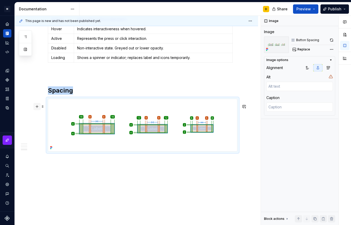
click at [36, 103] on button "button" at bounding box center [36, 106] width 7 height 7
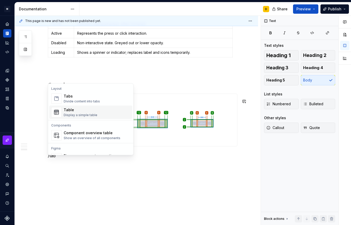
click at [80, 111] on div "Table" at bounding box center [81, 109] width 34 height 5
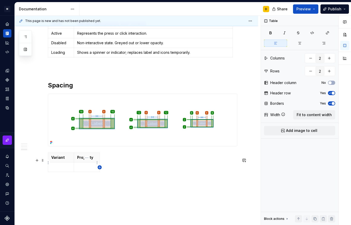
type textarea "*"
click at [99, 165] on icon "button" at bounding box center [99, 167] width 4 height 4
type input "3"
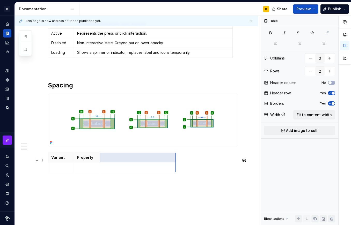
drag, startPoint x: 108, startPoint y: 173, endPoint x: 176, endPoint y: 164, distance: 68.1
click at [176, 164] on tbody "Variant Property" at bounding box center [112, 162] width 128 height 19
click at [160, 160] on p at bounding box center [138, 157] width 70 height 5
click at [60, 170] on p at bounding box center [60, 166] width 19 height 5
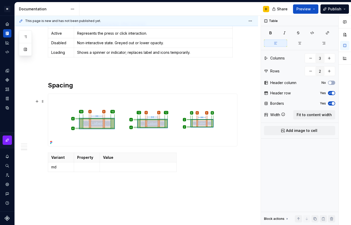
type textarea "*"
drag, startPoint x: 99, startPoint y: 171, endPoint x: 117, endPoint y: 171, distance: 18.6
click at [122, 176] on icon "button" at bounding box center [121, 177] width 4 height 4
type input "3"
click at [96, 179] on p at bounding box center [96, 176] width 38 height 5
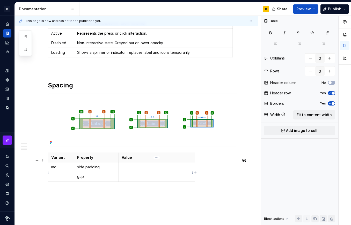
click at [146, 170] on p at bounding box center [157, 166] width 70 height 5
click at [148, 170] on p at bounding box center [157, 166] width 70 height 5
click at [135, 179] on p at bounding box center [157, 176] width 70 height 5
type textarea "*"
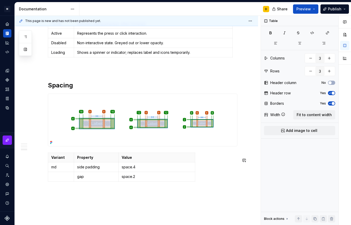
scroll to position [636, 0]
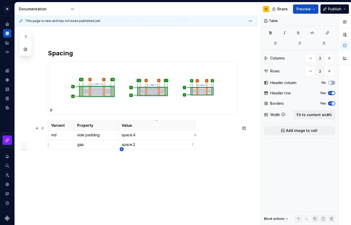
click at [120, 148] on icon "button" at bounding box center [121, 149] width 4 height 4
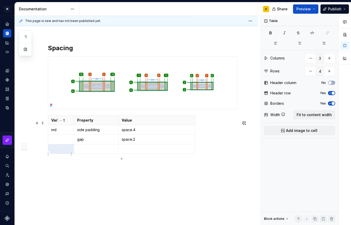
click at [64, 152] on p at bounding box center [60, 148] width 19 height 5
click at [122, 159] on icon "button" at bounding box center [121, 159] width 4 height 4
type input "5"
click at [93, 163] on td at bounding box center [96, 159] width 44 height 10
click at [134, 152] on p "space." at bounding box center [157, 148] width 70 height 5
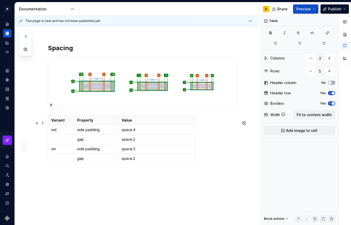
scroll to position [655, 0]
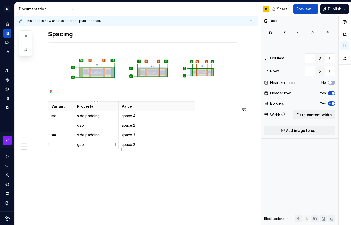
type textarea "*"
click at [122, 149] on icon "button" at bounding box center [121, 149] width 4 height 4
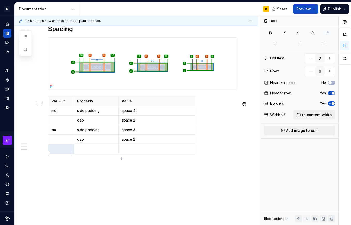
click at [64, 152] on p at bounding box center [60, 148] width 19 height 5
click at [121, 158] on icon "button" at bounding box center [121, 159] width 4 height 4
type input "7"
click at [95, 161] on p at bounding box center [96, 158] width 38 height 5
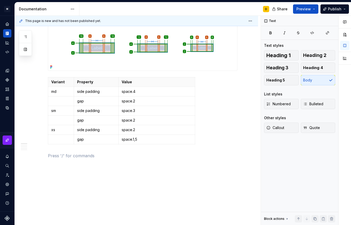
scroll to position [0, 0]
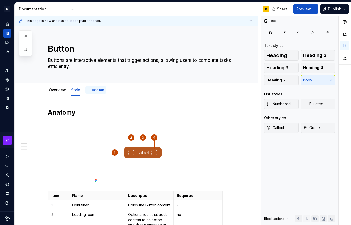
click at [90, 90] on button "Add tab" at bounding box center [95, 89] width 21 height 7
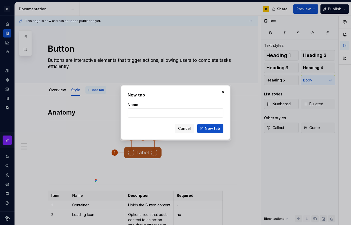
type textarea "*"
type input "Usage"
click at [217, 131] on span "New tab" at bounding box center [212, 128] width 15 height 5
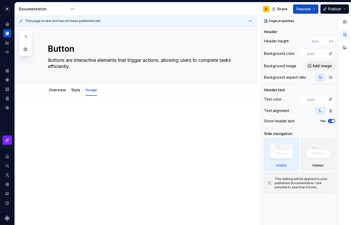
click at [100, 111] on p at bounding box center [142, 111] width 189 height 6
type textarea "*"
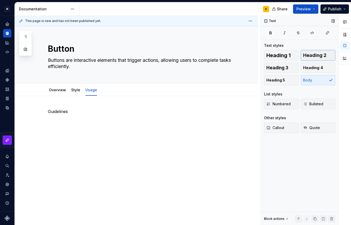
click at [319, 54] on span "Heading 2" at bounding box center [314, 55] width 23 height 5
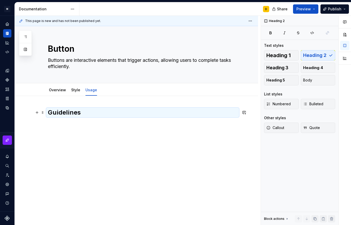
click at [101, 115] on h2 "Guidelines" at bounding box center [142, 112] width 189 height 8
click at [88, 112] on h2 "Guidelines" at bounding box center [142, 112] width 189 height 8
click at [86, 112] on h2 "Guidelines" at bounding box center [142, 112] width 189 height 8
click at [79, 112] on h2 "Guidelines" at bounding box center [142, 112] width 189 height 8
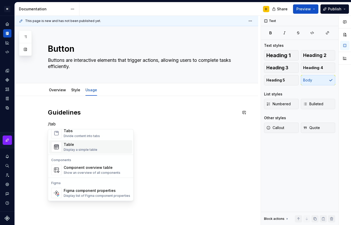
scroll to position [11, 0]
click at [90, 146] on div "Table" at bounding box center [81, 144] width 34 height 5
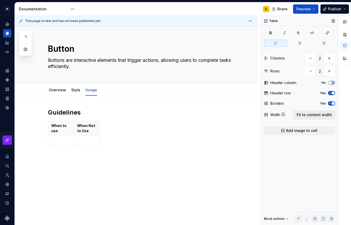
click at [308, 115] on span "Fit to content width" at bounding box center [313, 114] width 35 height 5
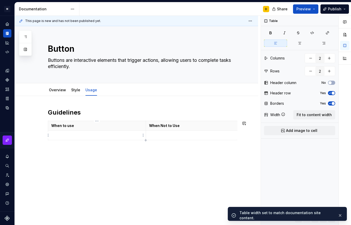
click at [83, 137] on p at bounding box center [96, 135] width 91 height 5
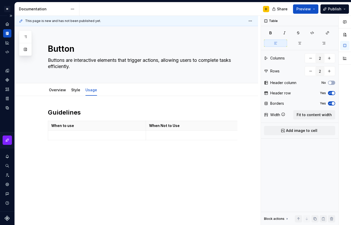
type textarea "*"
click at [55, 134] on p at bounding box center [96, 135] width 91 height 5
click at [164, 137] on p at bounding box center [194, 135] width 91 height 5
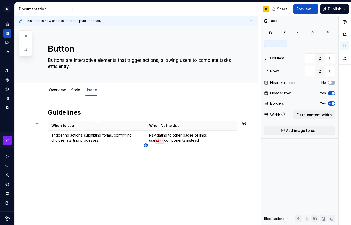
click at [147, 145] on icon "button" at bounding box center [145, 145] width 4 height 4
type input "3"
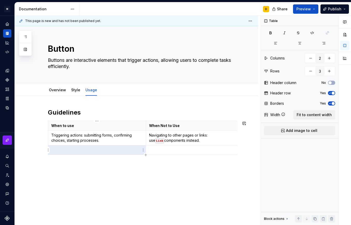
click at [66, 152] on p at bounding box center [96, 149] width 91 height 5
click at [203, 152] on p at bounding box center [194, 149] width 91 height 5
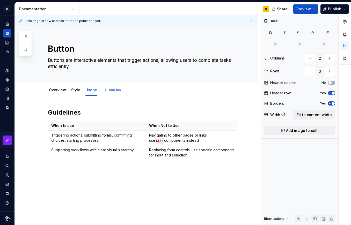
scroll to position [16, 0]
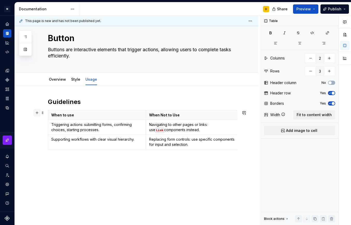
click at [37, 109] on button "button" at bounding box center [36, 112] width 7 height 7
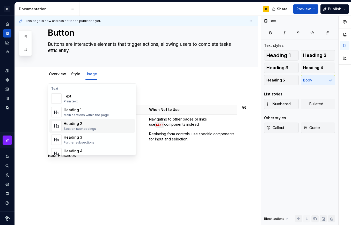
click at [86, 125] on div "Heading 2" at bounding box center [80, 123] width 32 height 5
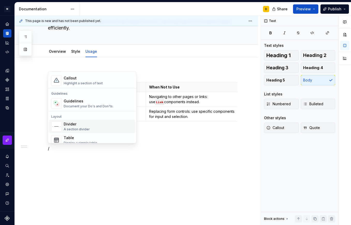
scroll to position [130, 0]
click at [75, 102] on div "Guidelines" at bounding box center [89, 100] width 50 height 5
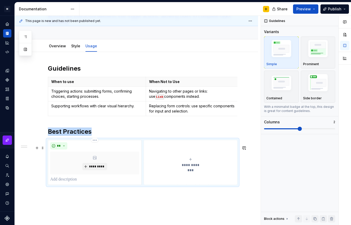
scroll to position [83, 0]
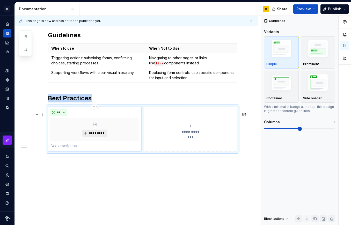
click at [94, 131] on span "*********" at bounding box center [97, 133] width 16 height 4
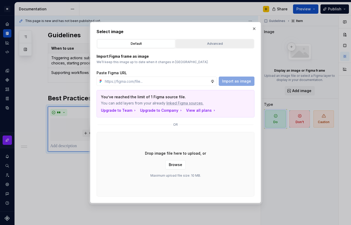
click at [205, 40] on button "Advanced" at bounding box center [215, 43] width 78 height 9
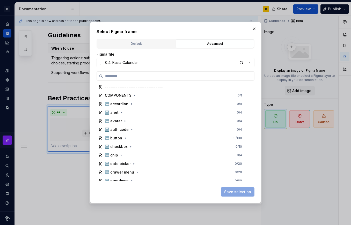
scroll to position [182, 0]
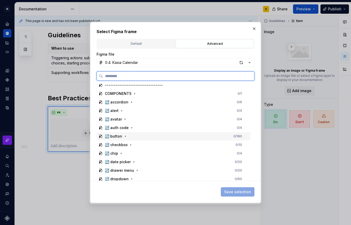
click at [115, 137] on div "↪️ button" at bounding box center [113, 136] width 17 height 5
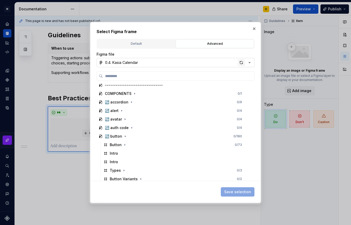
click at [240, 63] on div "button" at bounding box center [240, 62] width 7 height 7
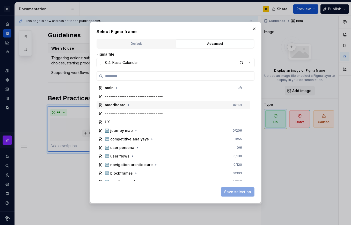
drag, startPoint x: 196, startPoint y: 104, endPoint x: 175, endPoint y: 99, distance: 21.6
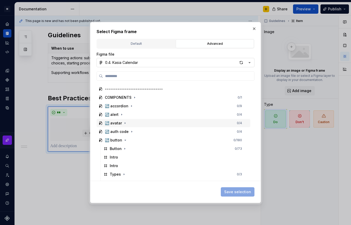
scroll to position [178, 0]
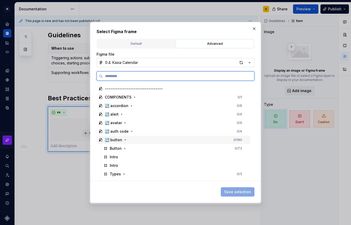
click at [132, 140] on div "↪️ button 0 / 180" at bounding box center [173, 140] width 154 height 8
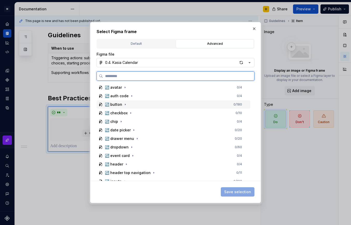
scroll to position [214, 0]
click at [128, 103] on div "↪️ button 0 / 180" at bounding box center [173, 104] width 154 height 8
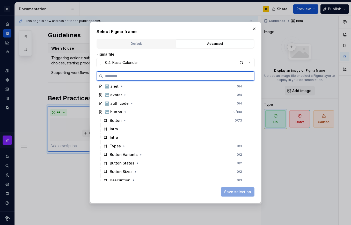
scroll to position [206, 0]
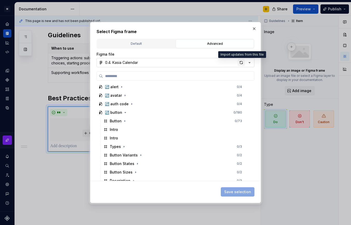
click at [242, 62] on div "button" at bounding box center [240, 62] width 7 height 7
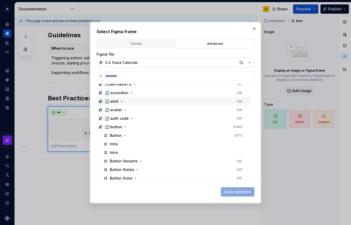
scroll to position [192, 0]
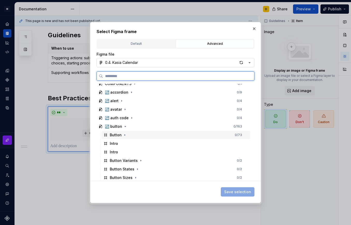
click at [127, 135] on div "Button 0 / 73" at bounding box center [175, 135] width 149 height 8
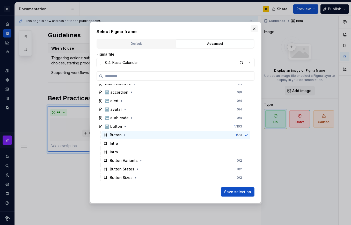
click at [254, 26] on button "button" at bounding box center [253, 28] width 7 height 7
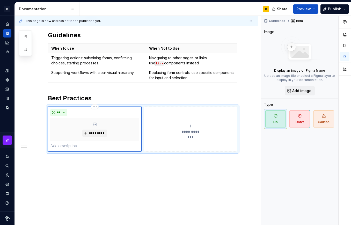
scroll to position [83, 0]
click at [99, 126] on div "*********" at bounding box center [94, 129] width 89 height 23
click at [92, 132] on span "*********" at bounding box center [97, 133] width 16 height 4
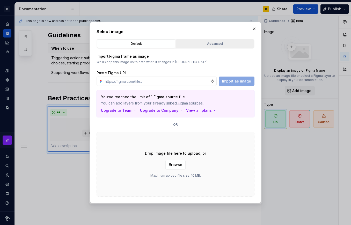
click at [201, 44] on div "Advanced" at bounding box center [214, 43] width 74 height 5
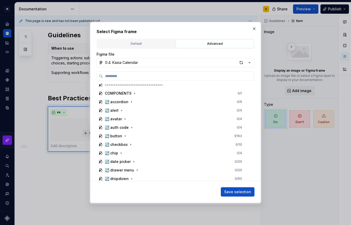
scroll to position [183, 0]
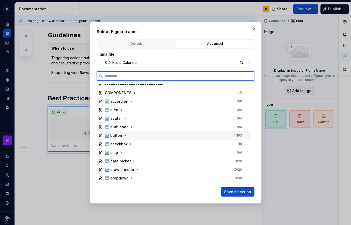
click at [153, 134] on div "↪️ button 1 / 163" at bounding box center [173, 135] width 154 height 8
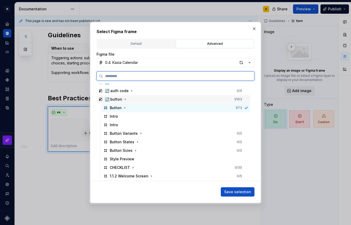
scroll to position [219, 0]
click at [245, 109] on icon at bounding box center [246, 107] width 4 height 4
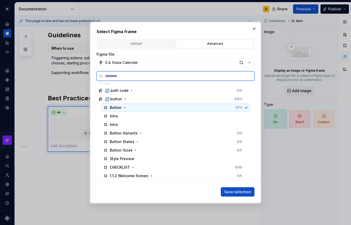
click at [245, 109] on icon at bounding box center [246, 107] width 4 height 4
click at [231, 106] on div "Button 1 / 73" at bounding box center [175, 107] width 149 height 8
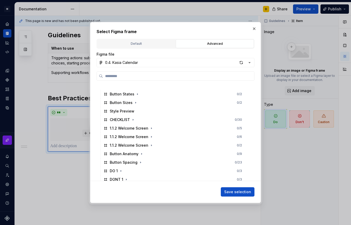
scroll to position [317, 0]
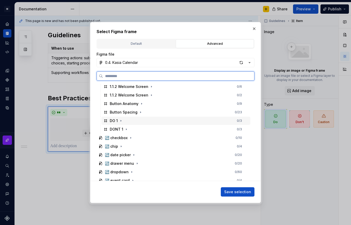
click at [131, 121] on div "DO 1 0 / 3" at bounding box center [175, 121] width 149 height 8
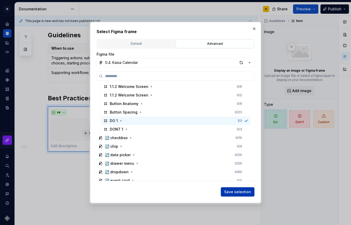
click at [240, 190] on span "Save selection" at bounding box center [237, 191] width 27 height 5
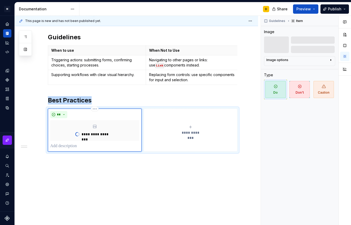
scroll to position [60, 0]
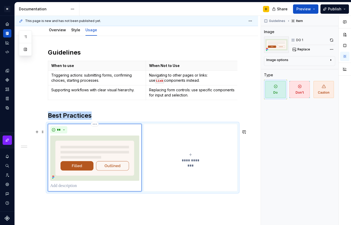
click at [188, 157] on icon "submit" at bounding box center [190, 155] width 4 height 4
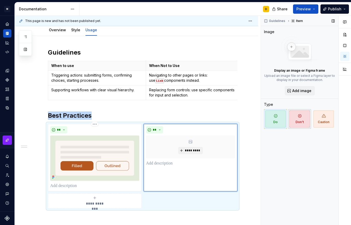
click at [299, 118] on icon "button" at bounding box center [299, 116] width 4 height 4
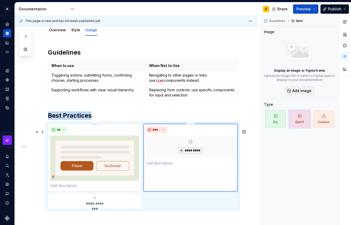
click at [190, 153] on span "*********" at bounding box center [192, 150] width 16 height 4
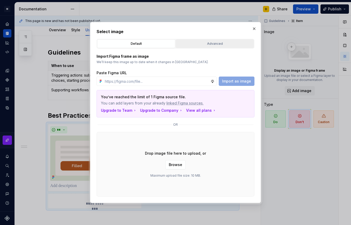
click at [203, 42] on div "Advanced" at bounding box center [214, 43] width 74 height 5
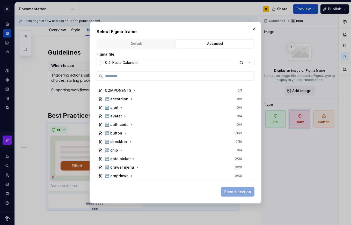
scroll to position [187, 0]
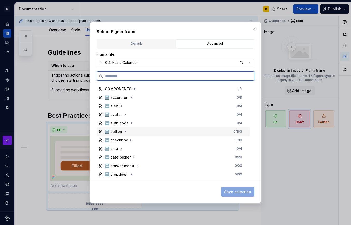
click at [129, 131] on div "↪️ button 0 / 163" at bounding box center [173, 131] width 154 height 8
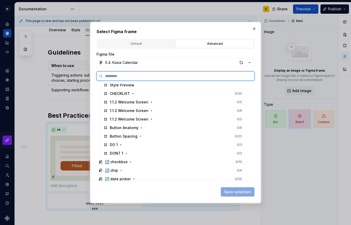
scroll to position [294, 0]
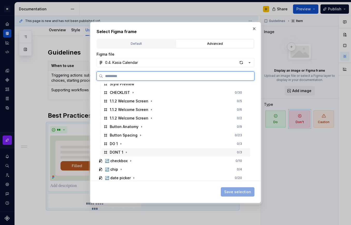
click at [139, 152] on div "DONT 1 0 / 3" at bounding box center [175, 152] width 149 height 8
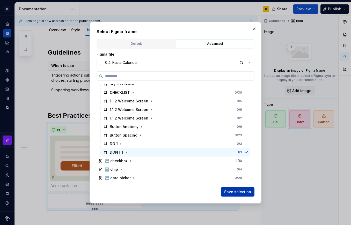
click at [244, 192] on span "Save selection" at bounding box center [237, 191] width 27 height 5
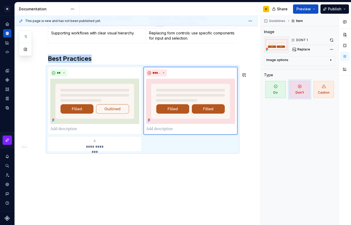
scroll to position [116, 0]
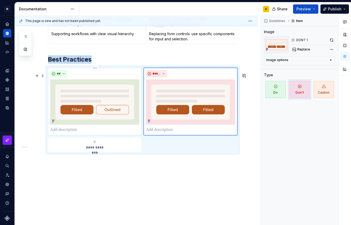
click at [78, 133] on p at bounding box center [94, 130] width 89 height 6
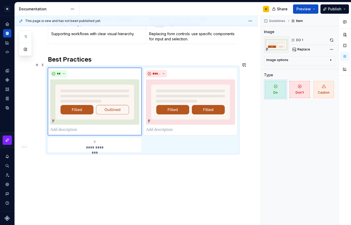
click at [96, 64] on h2 "Best Practices" at bounding box center [142, 59] width 189 height 8
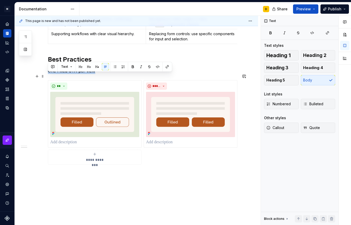
drag, startPoint x: 96, startPoint y: 76, endPoint x: 47, endPoint y: 75, distance: 49.1
click at [47, 75] on div "**********" at bounding box center [136, 109] width 243 height 259
click at [86, 65] on button "button" at bounding box center [88, 66] width 7 height 7
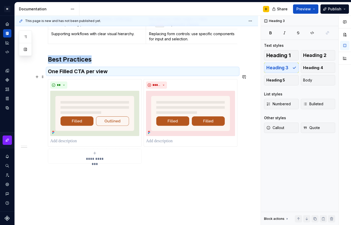
click at [110, 75] on h3 "One Filled CTA per view" at bounding box center [142, 71] width 189 height 7
click at [107, 75] on h3 "One Filled CTA per view" at bounding box center [142, 71] width 189 height 7
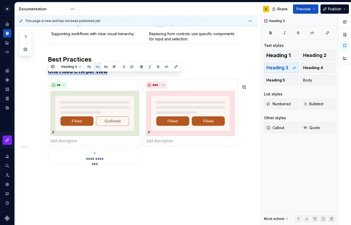
drag, startPoint x: 109, startPoint y: 77, endPoint x: 31, endPoint y: 81, distance: 78.4
click at [31, 81] on div "**********" at bounding box center [136, 109] width 243 height 258
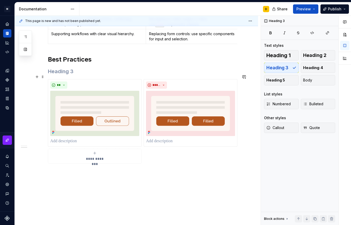
click at [62, 75] on h3 at bounding box center [142, 71] width 189 height 7
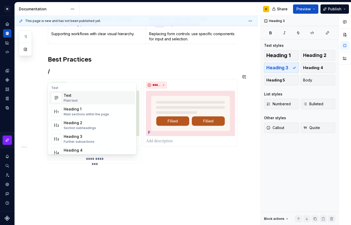
click at [71, 97] on div "Text" at bounding box center [71, 95] width 14 height 5
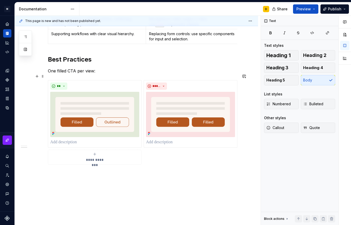
click at [108, 74] on p "One filled CTA per view:" at bounding box center [142, 71] width 189 height 6
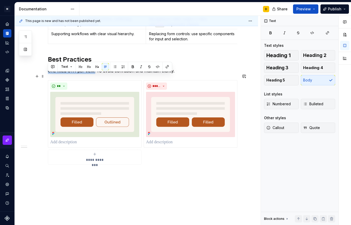
drag, startPoint x: 95, startPoint y: 77, endPoint x: 48, endPoint y: 75, distance: 47.3
click at [48, 75] on div "**********" at bounding box center [136, 109] width 243 height 259
click at [132, 66] on button "button" at bounding box center [132, 66] width 7 height 7
click at [181, 74] on p "One filled CTA per view: To avoid confusion and maintain clarity." at bounding box center [142, 71] width 189 height 6
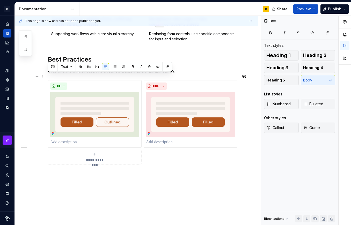
drag, startPoint x: 181, startPoint y: 74, endPoint x: 47, endPoint y: 74, distance: 133.9
click at [47, 74] on div "**********" at bounding box center [136, 109] width 243 height 259
click at [117, 67] on button "button" at bounding box center [114, 66] width 7 height 7
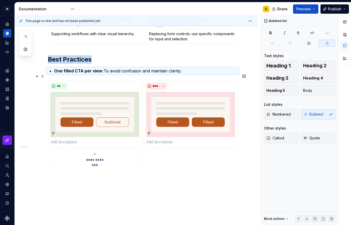
click at [183, 74] on p "One filled CTA per view: To avoid confusion and maintain clarity." at bounding box center [145, 71] width 183 height 6
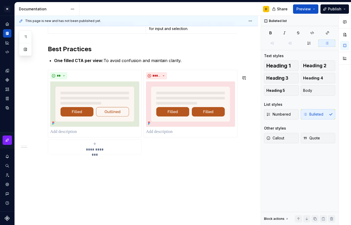
scroll to position [127, 0]
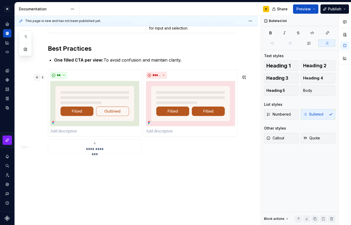
click at [36, 78] on button "button" at bounding box center [36, 77] width 7 height 7
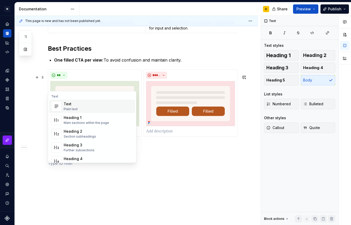
click at [80, 108] on div "Text Plain text" at bounding box center [98, 106] width 69 height 10
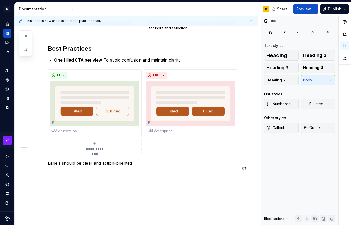
click at [52, 172] on div "**********" at bounding box center [142, 76] width 189 height 191
click at [140, 166] on p "Labels should be clear and action-oriented" at bounding box center [142, 163] width 189 height 6
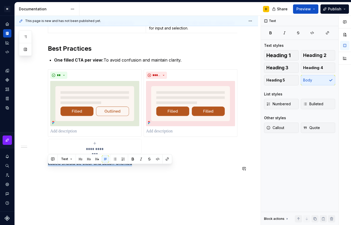
click at [48, 172] on div "**********" at bounding box center [142, 76] width 189 height 191
click at [113, 160] on button "button" at bounding box center [114, 158] width 7 height 7
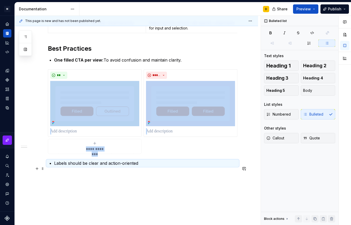
click at [151, 166] on p "Labels should be clear and action-oriented" at bounding box center [145, 163] width 183 height 6
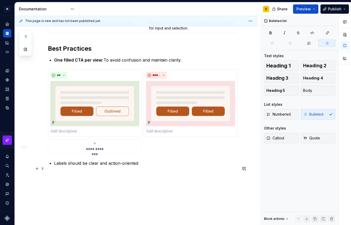
click at [54, 166] on p "Labels should be clear and action-oriented" at bounding box center [145, 163] width 183 height 6
click at [151, 166] on p "Labels should be clear and action-oriented" at bounding box center [145, 163] width 183 height 6
click at [37, 169] on button "button" at bounding box center [36, 168] width 7 height 7
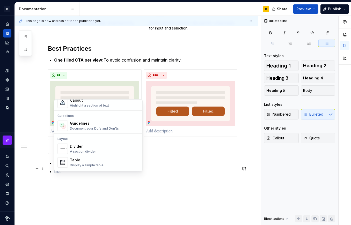
scroll to position [135, 0]
click at [84, 125] on div "Guidelines" at bounding box center [95, 122] width 50 height 5
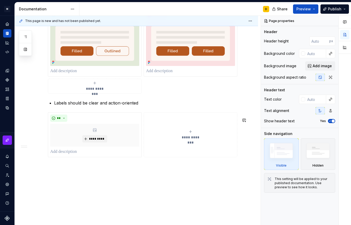
scroll to position [198, 0]
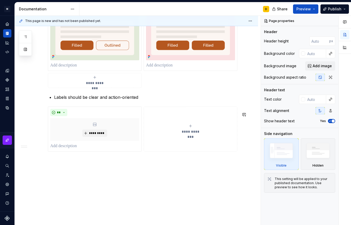
click at [72, 156] on div "**********" at bounding box center [142, 36] width 189 height 242
click at [36, 111] on button "button" at bounding box center [36, 114] width 7 height 7
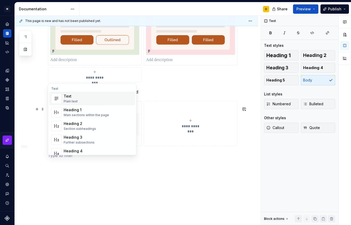
click at [79, 100] on div "Text Plain text" at bounding box center [98, 98] width 69 height 10
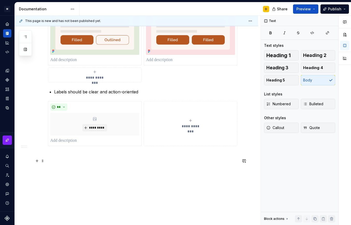
click at [64, 158] on p at bounding box center [142, 155] width 189 height 6
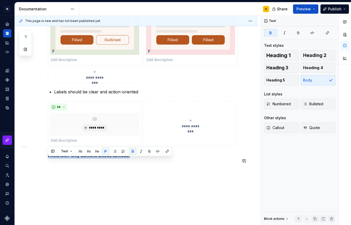
drag, startPoint x: 134, startPoint y: 159, endPoint x: 40, endPoint y: 165, distance: 94.3
click at [40, 165] on div "**********" at bounding box center [136, 65] width 243 height 335
click at [112, 151] on button "button" at bounding box center [114, 151] width 7 height 7
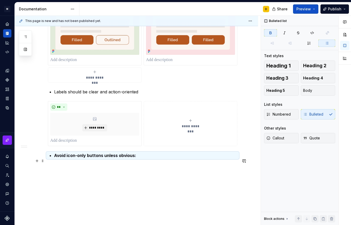
click at [141, 158] on p "Avoid icon-only buttons unless obvious:" at bounding box center [145, 155] width 183 height 6
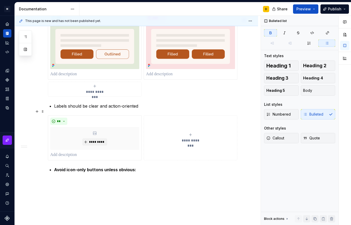
scroll to position [211, 0]
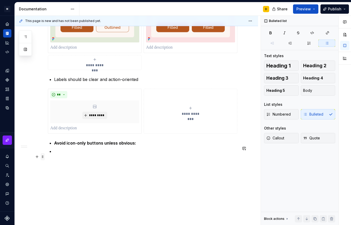
click at [44, 157] on span at bounding box center [43, 156] width 4 height 7
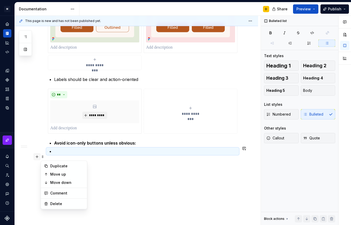
click at [37, 157] on button "button" at bounding box center [36, 156] width 7 height 7
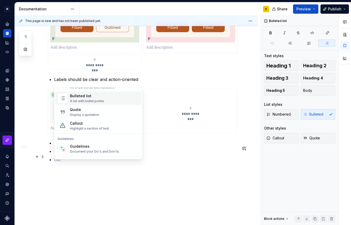
scroll to position [108, 0]
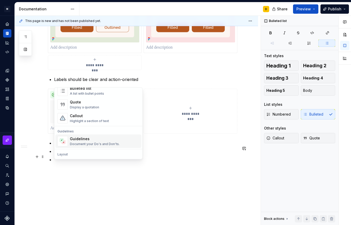
click at [84, 140] on div "Guidelines" at bounding box center [95, 138] width 50 height 5
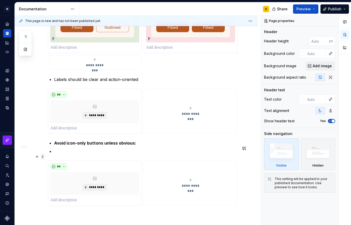
click at [42, 158] on span at bounding box center [43, 156] width 4 height 7
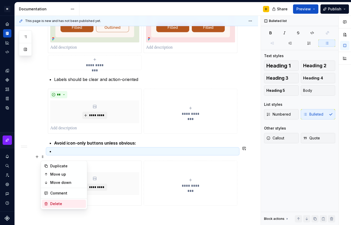
click at [62, 204] on div "Delete" at bounding box center [67, 203] width 34 height 5
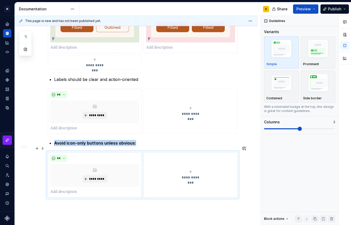
click at [143, 146] on p "Avoid icon-only buttons unless obvious:" at bounding box center [145, 143] width 183 height 6
click at [138, 146] on p "Avoid icon-only buttons unless obvious:" at bounding box center [145, 143] width 183 height 6
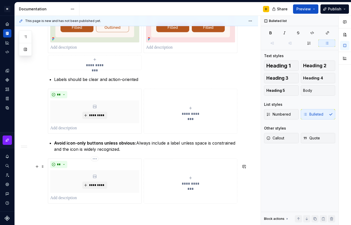
scroll to position [268, 0]
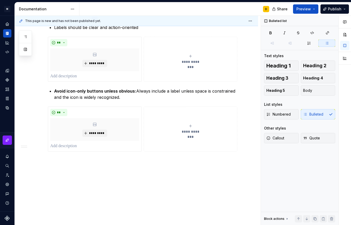
click at [63, 162] on div "**********" at bounding box center [136, 29] width 243 height 392
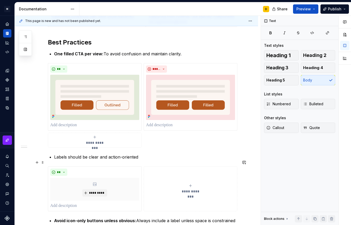
scroll to position [131, 0]
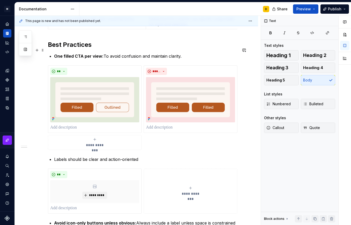
click at [59, 49] on h2 "Best Practices" at bounding box center [142, 45] width 189 height 8
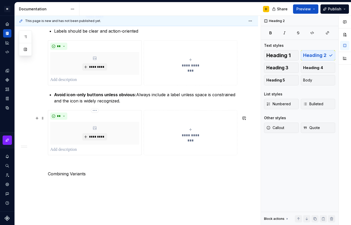
scroll to position [259, 0]
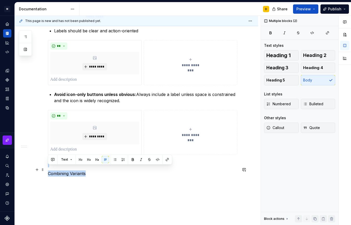
drag, startPoint x: 89, startPoint y: 178, endPoint x: 29, endPoint y: 168, distance: 61.3
click at [29, 168] on div "**********" at bounding box center [136, 44] width 243 height 414
click at [80, 159] on button "button" at bounding box center [80, 159] width 7 height 7
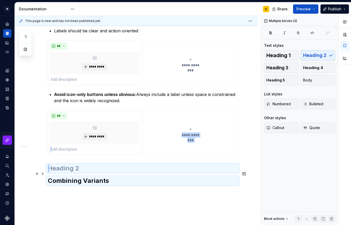
click at [95, 171] on h2 at bounding box center [142, 168] width 189 height 8
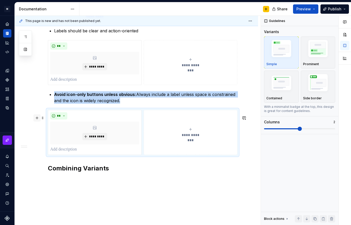
click at [35, 117] on button "button" at bounding box center [36, 117] width 7 height 7
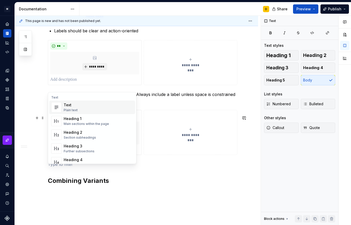
click at [113, 183] on h2 "Combining Variants" at bounding box center [142, 181] width 189 height 8
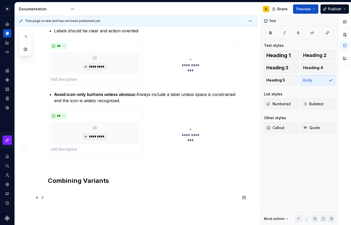
click at [59, 195] on p at bounding box center [142, 192] width 189 height 6
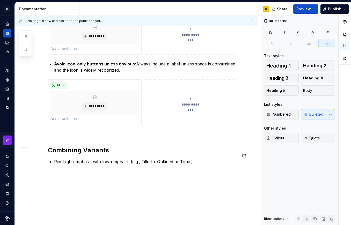
scroll to position [290, 0]
click at [36, 166] on button "button" at bounding box center [36, 166] width 7 height 7
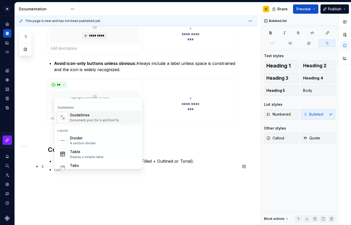
scroll to position [141, 0]
click at [78, 116] on div "Guidelines" at bounding box center [95, 114] width 50 height 5
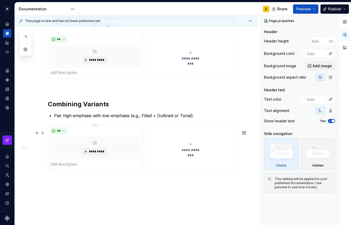
scroll to position [336, 0]
click at [199, 118] on p "Pair high-emphasis with low-emphasis (e.g., Filled + Outlined or Tonal)." at bounding box center [145, 115] width 183 height 6
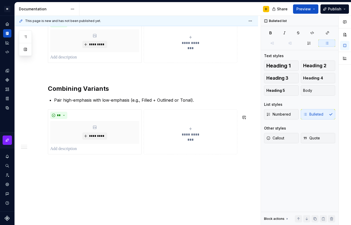
scroll to position [360, 0]
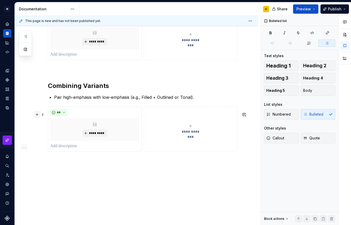
click at [35, 111] on button "button" at bounding box center [36, 114] width 7 height 7
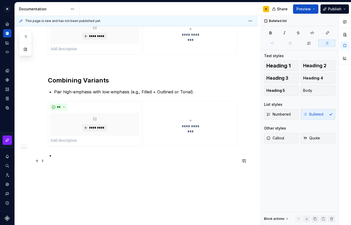
click at [60, 158] on p at bounding box center [145, 155] width 183 height 6
click at [63, 167] on p at bounding box center [145, 164] width 183 height 6
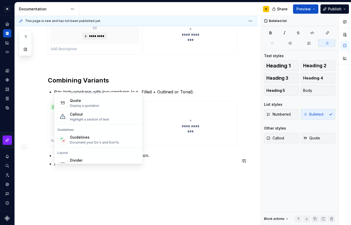
scroll to position [114, 0]
click at [84, 138] on div "Guidelines" at bounding box center [95, 136] width 50 height 5
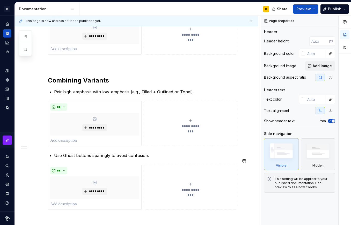
scroll to position [423, 0]
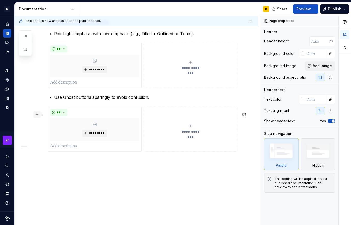
click at [36, 111] on button "button" at bounding box center [36, 114] width 7 height 7
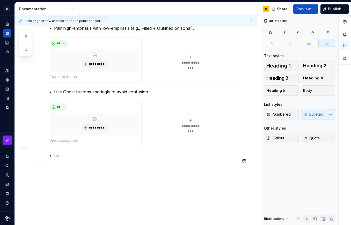
click at [60, 158] on p at bounding box center [145, 155] width 183 height 6
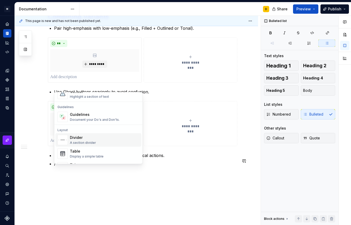
scroll to position [137, 0]
click at [81, 115] on div "Guidelines" at bounding box center [95, 114] width 50 height 5
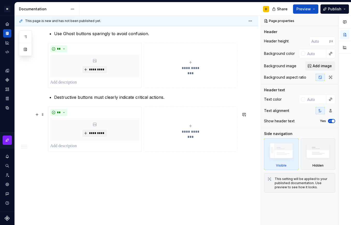
scroll to position [487, 0]
click at [37, 111] on button "button" at bounding box center [36, 114] width 7 height 7
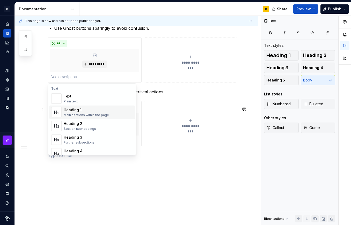
click at [77, 124] on div "Heading 2" at bounding box center [80, 123] width 32 height 5
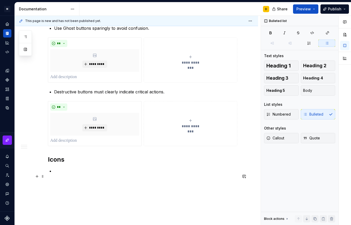
click at [65, 174] on p at bounding box center [145, 171] width 183 height 6
click at [64, 182] on p at bounding box center [145, 179] width 183 height 6
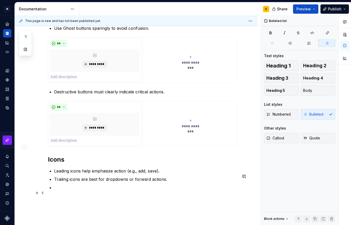
click at [95, 191] on p at bounding box center [145, 187] width 183 height 6
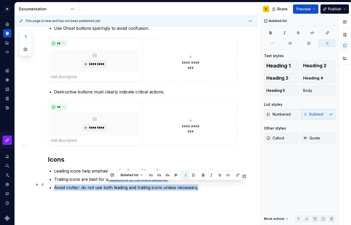
drag, startPoint x: 126, startPoint y: 184, endPoint x: 106, endPoint y: 182, distance: 19.8
click at [106, 182] on p "Trailing icons are best for dropdowns or forward actions." at bounding box center [145, 179] width 183 height 6
click at [126, 182] on p "Trailing icons are best for dropdowns or forward actions." at bounding box center [145, 179] width 183 height 6
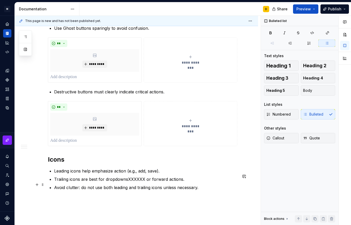
click at [188, 182] on p "Trailing icons are best for dropdownsXXXXXX or forward actions." at bounding box center [145, 179] width 183 height 6
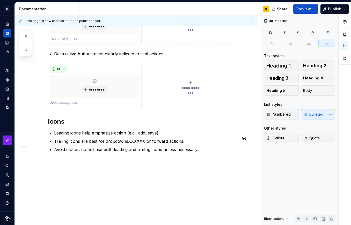
scroll to position [525, 0]
click at [201, 152] on p "Avoid clutter: do not use both leading and trailing icons unless necessary." at bounding box center [145, 149] width 183 height 6
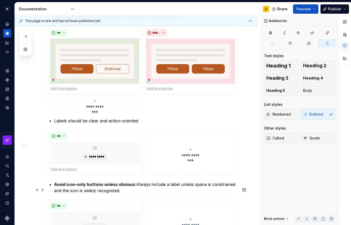
scroll to position [169, 0]
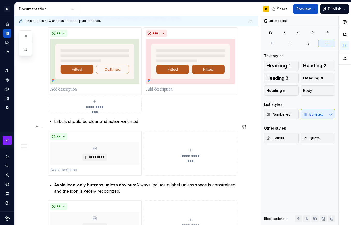
click at [54, 124] on li "Labels should be clear and action-oriented" at bounding box center [145, 121] width 183 height 6
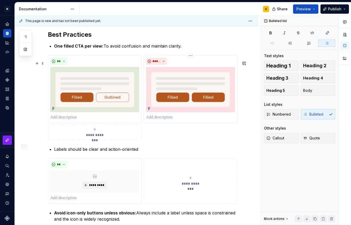
scroll to position [141, 0]
click at [147, 152] on p "Labels should be clear and action-oriented" at bounding box center [145, 149] width 183 height 6
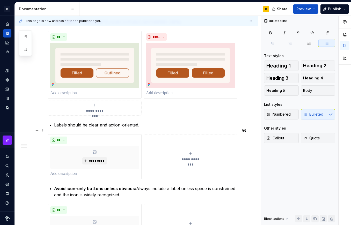
click at [55, 128] on p "Labels should be clear and action-oriented." at bounding box center [145, 125] width 183 height 6
click at [54, 128] on p "Labels should be clear and action-oriented." at bounding box center [145, 125] width 183 height 6
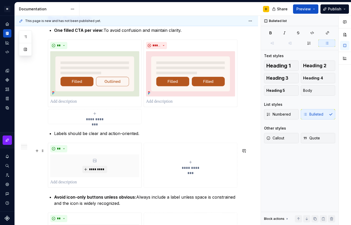
scroll to position [156, 0]
click at [43, 138] on span at bounding box center [43, 139] width 4 height 7
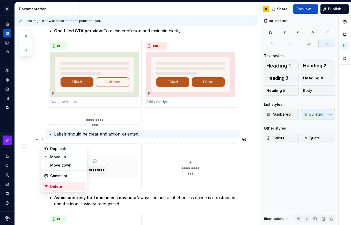
click at [55, 184] on div "Delete" at bounding box center [67, 186] width 34 height 5
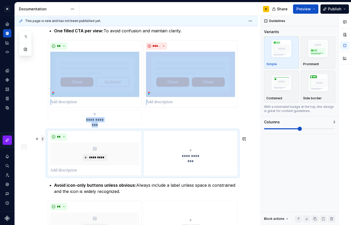
click at [42, 138] on span at bounding box center [43, 138] width 4 height 7
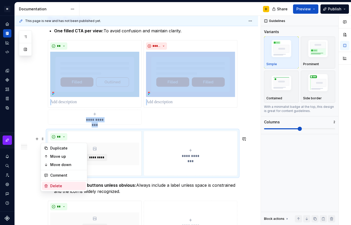
click at [55, 185] on div "Delete" at bounding box center [67, 185] width 34 height 5
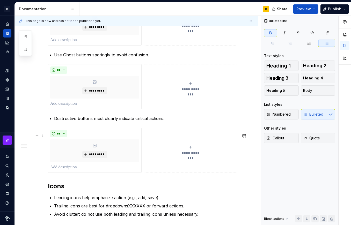
scroll to position [468, 0]
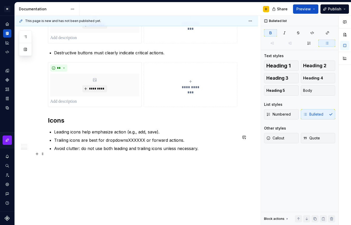
click at [207, 147] on p "Avoid clutter: do not use both leading and trailing icons unless necessary." at bounding box center [145, 148] width 183 height 6
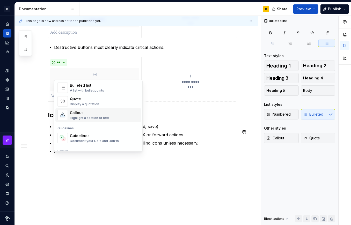
scroll to position [110, 0]
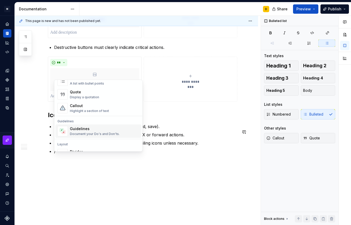
click at [90, 129] on div "Guidelines" at bounding box center [95, 128] width 50 height 5
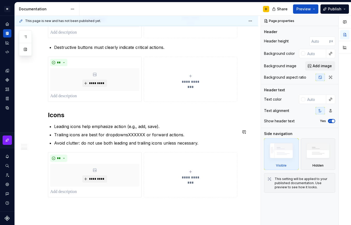
scroll to position [519, 0]
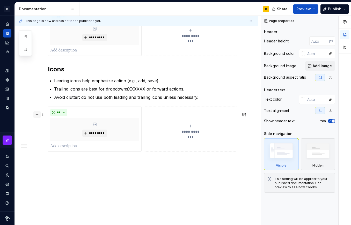
click at [36, 111] on button "button" at bounding box center [36, 114] width 7 height 7
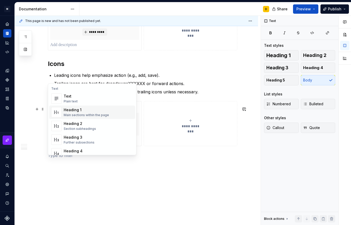
click at [77, 125] on div "Heading 2" at bounding box center [80, 123] width 32 height 5
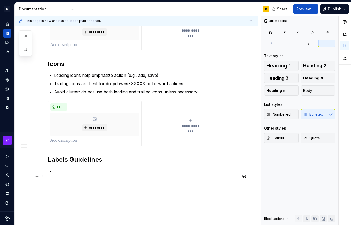
click at [64, 174] on p at bounding box center [145, 171] width 183 height 6
click at [69, 182] on p at bounding box center [145, 179] width 183 height 6
click at [82, 191] on p at bounding box center [145, 187] width 183 height 6
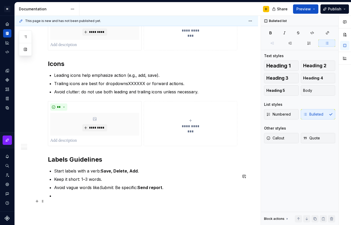
click at [84, 199] on p at bounding box center [145, 196] width 183 height 6
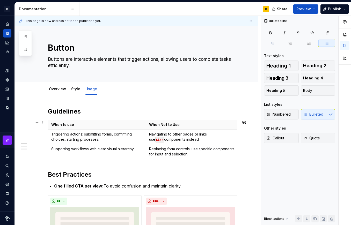
scroll to position [0, 0]
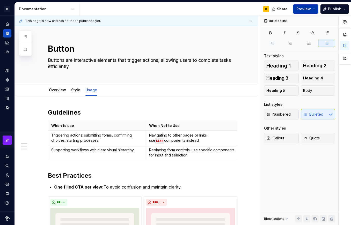
click at [312, 9] on button "Preview" at bounding box center [305, 8] width 25 height 9
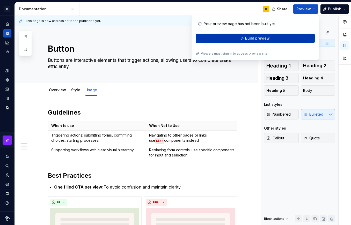
click at [251, 41] on span "Build preview" at bounding box center [257, 38] width 25 height 5
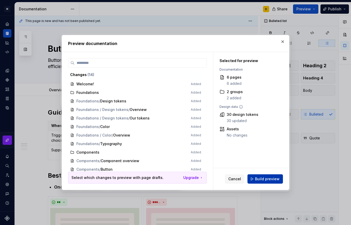
click at [275, 181] on span "Build preview" at bounding box center [267, 178] width 25 height 5
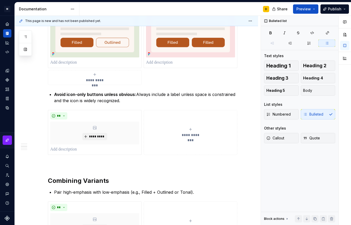
scroll to position [196, 0]
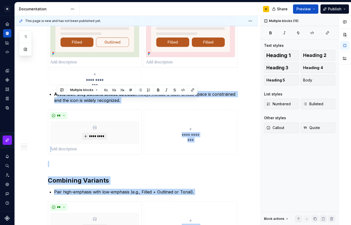
drag, startPoint x: 123, startPoint y: 105, endPoint x: 58, endPoint y: 97, distance: 65.1
click at [58, 97] on p "Avoid icon-only buttons unless obvious: Always include a label unless space is …" at bounding box center [145, 97] width 183 height 12
click at [129, 103] on p "Avoid icon-only buttons unless obvious: Always include a label unless space is …" at bounding box center [145, 97] width 183 height 12
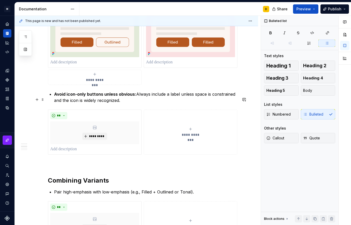
click at [124, 103] on p "Avoid icon-only buttons unless obvious: Always include a label unless space is …" at bounding box center [145, 97] width 183 height 12
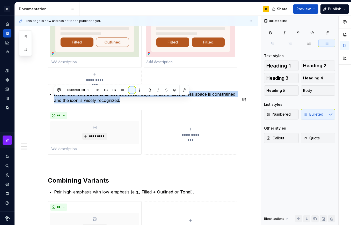
copy p "Avoid icon-only buttons unless obvious: Always include a label unless space is …"
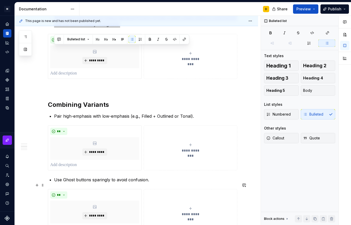
scroll to position [272, 0]
click at [131, 119] on p "Pair high-emphasis with low-emphasis (e.g., Filled + Outlined or Tonal)." at bounding box center [145, 116] width 183 height 6
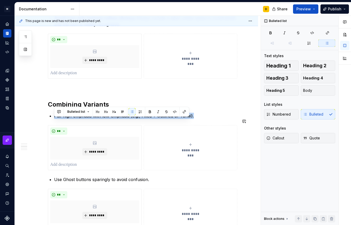
copy p "Pair high-emphasis with low-emphasis (e.g., Filled + Outlined or Tonal)."
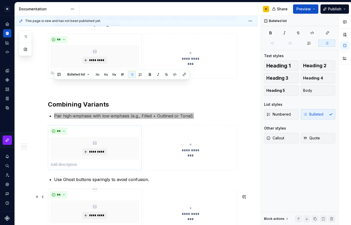
scroll to position [309, 0]
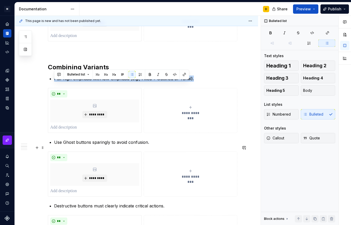
click at [133, 145] on p "Use Ghost buttons sparingly to avoid confusion." at bounding box center [145, 142] width 183 height 6
click at [129, 145] on p "Use Ghost buttons sparingly to avoid confusion." at bounding box center [145, 142] width 183 height 6
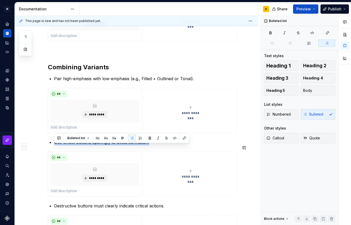
copy p "Use Ghost buttons sparingly to avoid confusion."
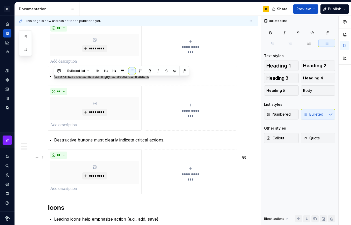
scroll to position [376, 0]
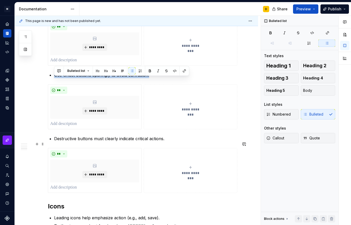
click at [134, 142] on p "Destructive buttons must clearly indicate critical actions." at bounding box center [145, 138] width 183 height 6
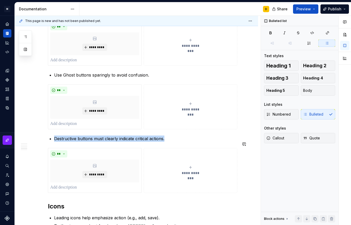
copy p "Destructive buttons must clearly indicate critical actions."
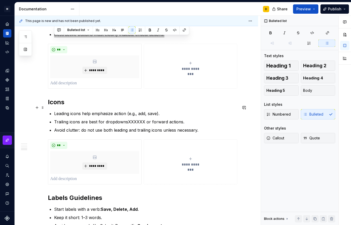
scroll to position [481, 0]
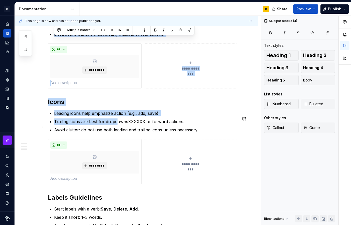
drag, startPoint x: 200, startPoint y: 134, endPoint x: 117, endPoint y: 127, distance: 83.5
click at [117, 127] on ul "Leading icons help emphasize action (e.g., add, save). Trailing icons are best …" at bounding box center [145, 121] width 183 height 23
click at [184, 116] on p "Leading icons help emphasize action (e.g., add, save)." at bounding box center [145, 113] width 183 height 6
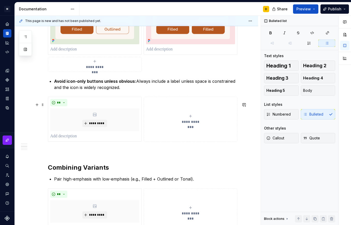
scroll to position [209, 0]
click at [97, 125] on span "*********" at bounding box center [97, 123] width 16 height 4
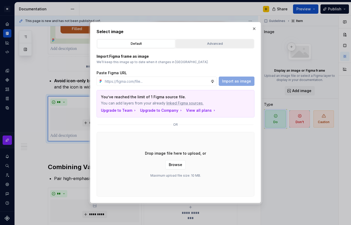
click at [207, 44] on div "Advanced" at bounding box center [214, 43] width 74 height 5
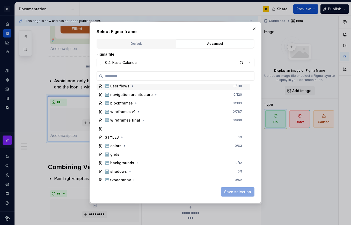
scroll to position [71, 0]
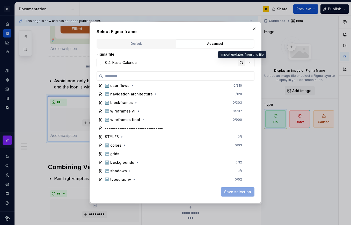
click at [241, 64] on div "button" at bounding box center [240, 62] width 7 height 7
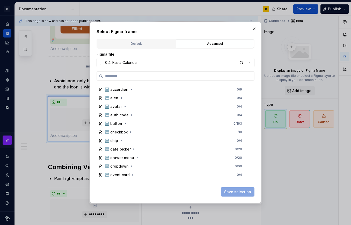
scroll to position [197, 0]
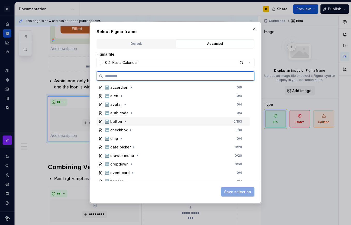
click at [154, 121] on div "↪️ button 0 / 163" at bounding box center [173, 121] width 154 height 8
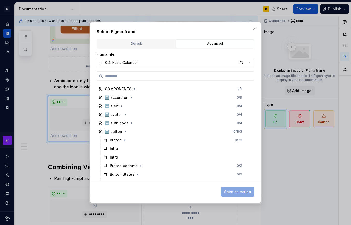
scroll to position [186, 0]
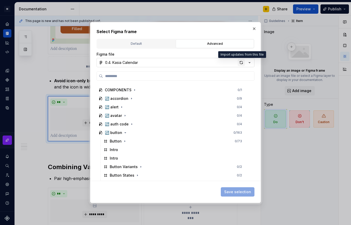
click at [240, 63] on div "button" at bounding box center [240, 62] width 7 height 7
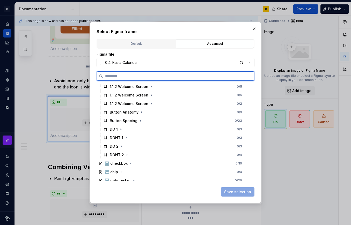
scroll to position [310, 0]
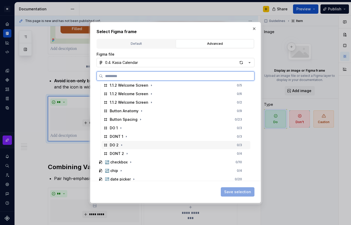
click at [125, 143] on div "DO 2 0 / 3" at bounding box center [175, 145] width 149 height 8
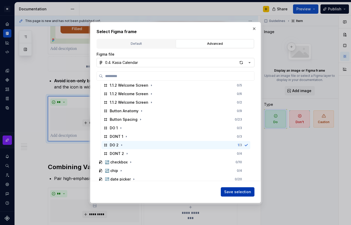
click at [232, 192] on span "Save selection" at bounding box center [237, 191] width 27 height 5
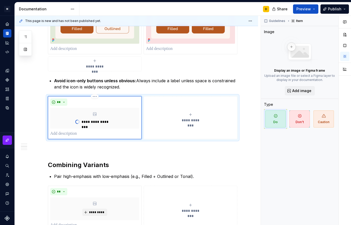
scroll to position [209, 0]
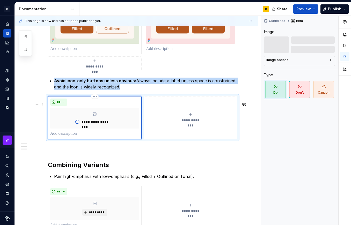
click at [192, 122] on div "**********" at bounding box center [190, 117] width 89 height 10
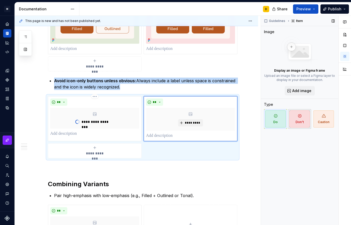
click at [303, 116] on span "Don't" at bounding box center [299, 118] width 20 height 17
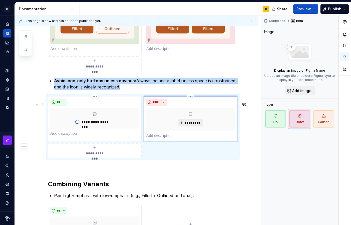
click at [195, 125] on span "*********" at bounding box center [192, 123] width 16 height 4
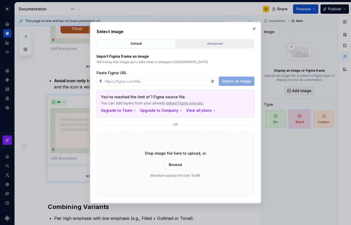
click at [198, 40] on button "Advanced" at bounding box center [215, 43] width 78 height 9
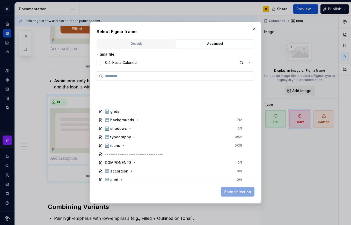
scroll to position [184, 0]
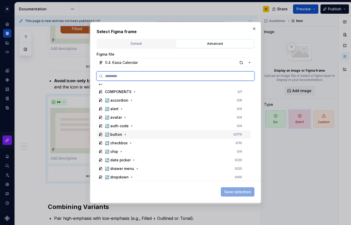
click at [142, 135] on div "↪️ button 0 / 170" at bounding box center [173, 134] width 154 height 8
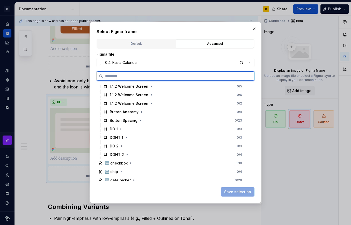
scroll to position [309, 0]
click at [131, 154] on div "DONT 2 0 / 4" at bounding box center [175, 154] width 149 height 8
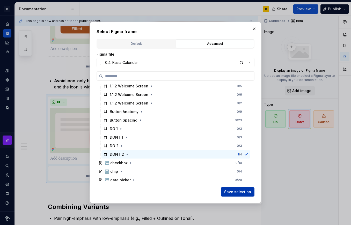
click at [237, 191] on span "Save selection" at bounding box center [237, 191] width 27 height 5
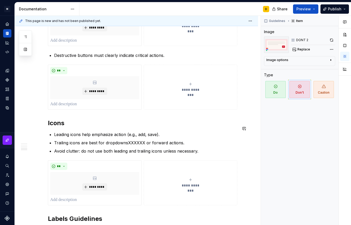
scroll to position [500, 0]
click at [99, 137] on p "Leading icons help emphasize action (e.g., add, save)." at bounding box center [145, 134] width 183 height 6
click at [88, 137] on p "Leading icons help emphasize action (e.g., add, save)." at bounding box center [145, 134] width 183 height 6
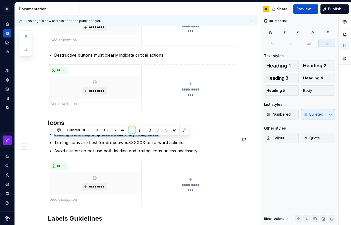
copy p "Leading icons help emphasize action (e.g., add, save)."
click at [80, 146] on p "Trailing icons are best for dropdownsXXXXXX or forward actions." at bounding box center [145, 142] width 183 height 6
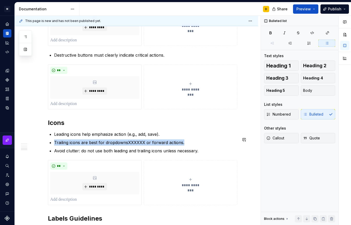
copy p "Trailing icons are best for dropdownsXXXXXX or forward actions."
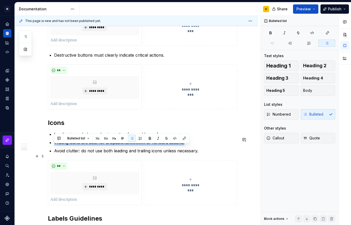
click at [97, 154] on p "Avoid clutter: do not use both leading and trailing icons unless necessary." at bounding box center [145, 151] width 183 height 6
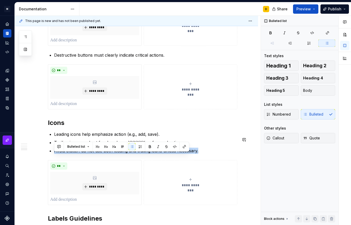
copy p "Avoid clutter: do not use both leading and trailing icons unless necessary."
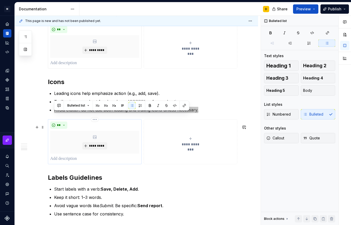
scroll to position [541, 0]
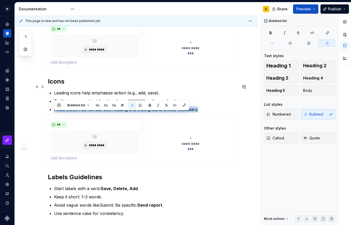
click at [63, 86] on h2 "Icons" at bounding box center [142, 81] width 189 height 8
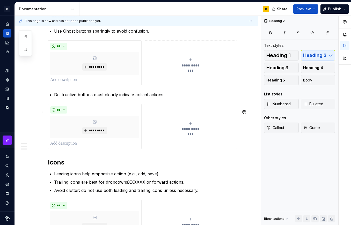
scroll to position [460, 0]
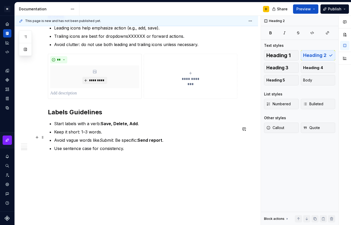
scroll to position [611, 0]
click at [137, 148] on p "Use sentence case for consistency." at bounding box center [145, 148] width 183 height 6
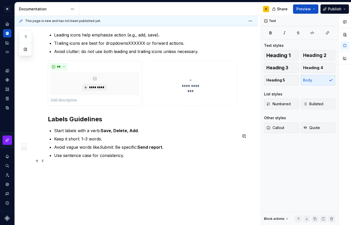
click at [128, 158] on p "Use sentence case for consistency." at bounding box center [145, 155] width 183 height 6
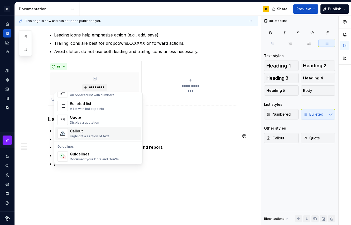
scroll to position [97, 0]
click at [99, 154] on div "Guidelines" at bounding box center [95, 153] width 50 height 5
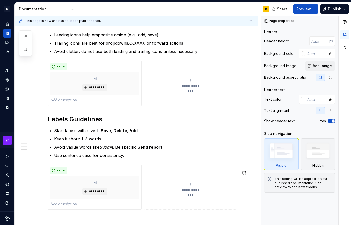
scroll to position [675, 0]
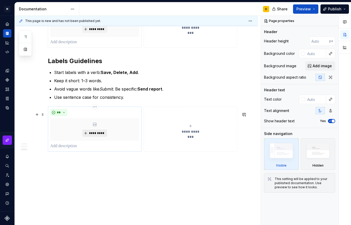
click at [92, 132] on span "*********" at bounding box center [97, 133] width 16 height 4
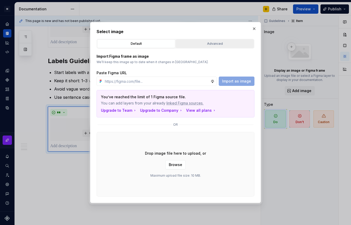
click at [213, 41] on div "Advanced" at bounding box center [214, 43] width 74 height 5
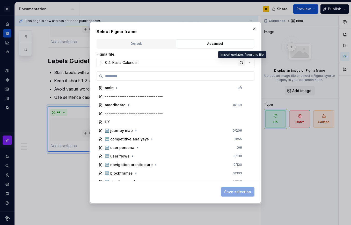
click at [240, 65] on div "button" at bounding box center [240, 62] width 7 height 7
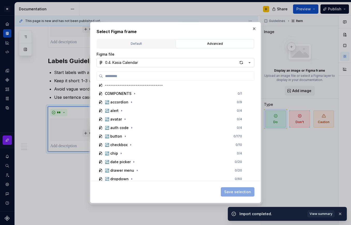
scroll to position [187, 0]
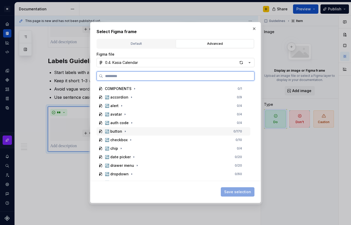
click at [158, 131] on div "↪️ button 0 / 170" at bounding box center [173, 131] width 154 height 8
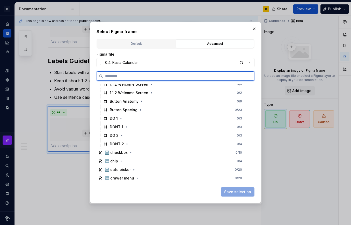
scroll to position [319, 0]
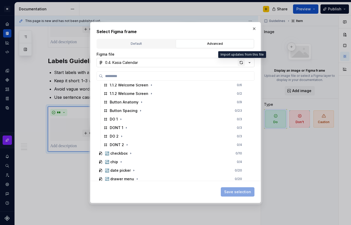
click at [239, 62] on div "button" at bounding box center [240, 62] width 7 height 7
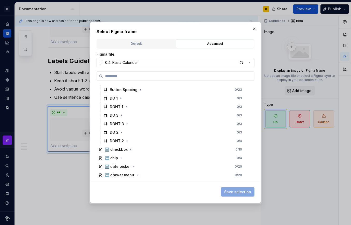
scroll to position [339, 0]
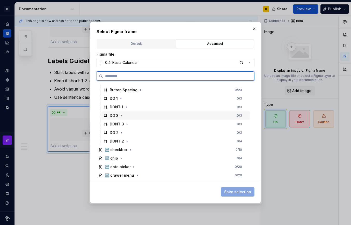
click at [125, 116] on div "DO 3 0 / 3" at bounding box center [175, 115] width 149 height 8
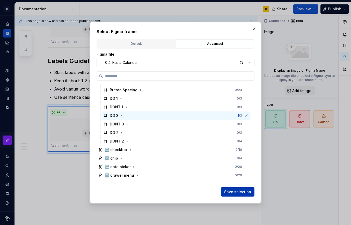
click at [239, 193] on span "Save selection" at bounding box center [237, 191] width 27 height 5
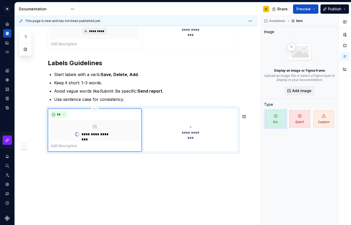
scroll to position [673, 0]
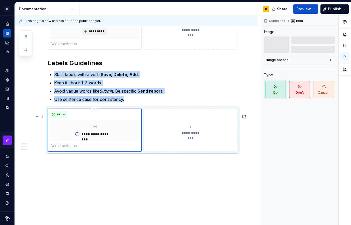
click at [191, 129] on icon "submit" at bounding box center [190, 127] width 4 height 4
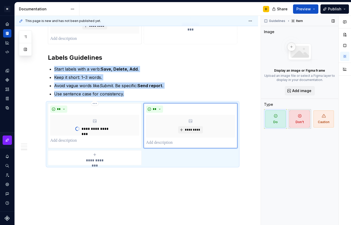
click at [302, 115] on span "Don't" at bounding box center [299, 118] width 20 height 17
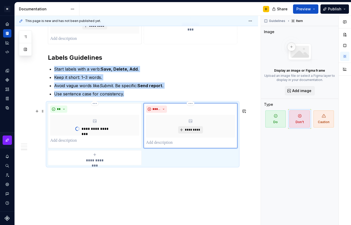
click at [189, 133] on button "*********" at bounding box center [190, 129] width 25 height 7
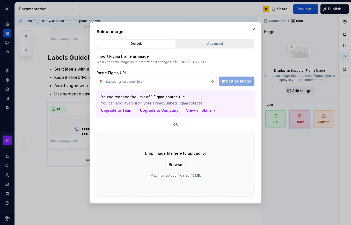
click at [206, 41] on div "Advanced" at bounding box center [214, 43] width 74 height 5
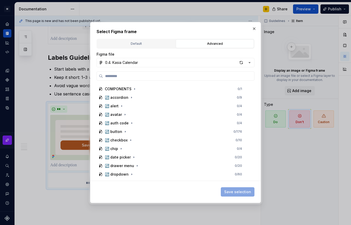
scroll to position [179, 0]
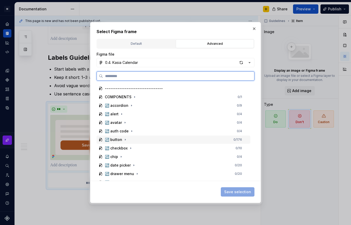
click at [133, 140] on div "↪️ button 0 / 176" at bounding box center [173, 139] width 154 height 8
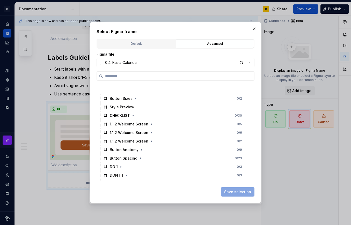
scroll to position [308, 0]
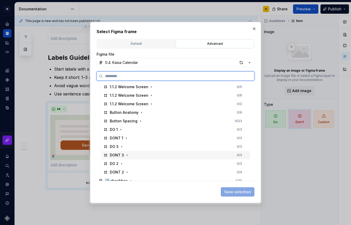
click at [132, 154] on div "DONT 3 0 / 3" at bounding box center [175, 155] width 149 height 8
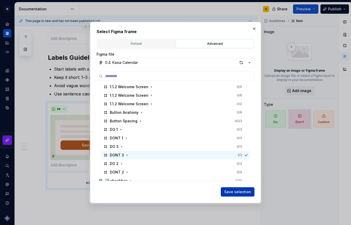
click at [232, 191] on span "Save selection" at bounding box center [237, 191] width 27 height 5
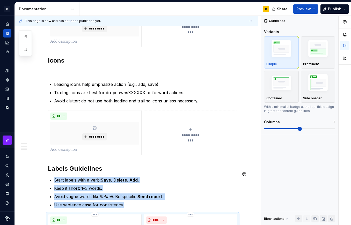
scroll to position [562, 0]
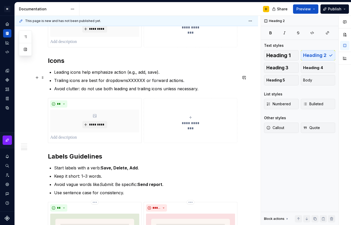
click at [175, 75] on p "Leading icons help emphasize action (e.g., add, save)." at bounding box center [145, 72] width 183 height 6
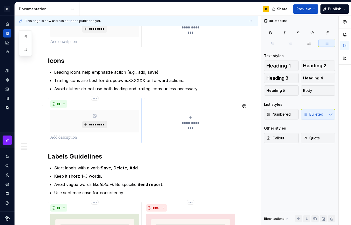
click at [93, 127] on span "*********" at bounding box center [97, 125] width 16 height 4
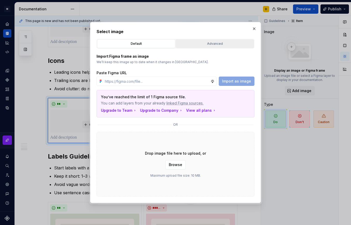
click at [189, 43] on div "Advanced" at bounding box center [214, 43] width 74 height 5
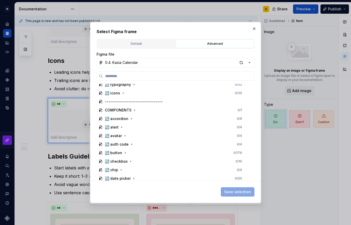
scroll to position [180, 0]
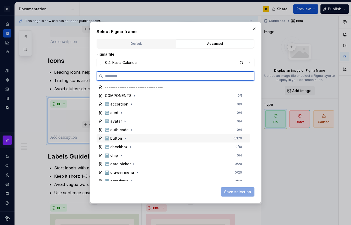
click at [152, 139] on div "↪️ button 0 / 176" at bounding box center [173, 138] width 154 height 8
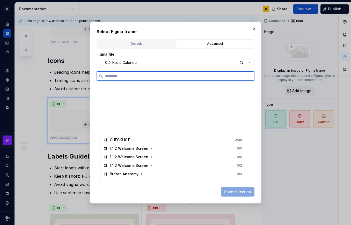
scroll to position [323, 0]
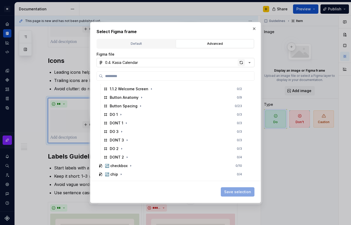
click at [240, 63] on div "button" at bounding box center [240, 62] width 7 height 7
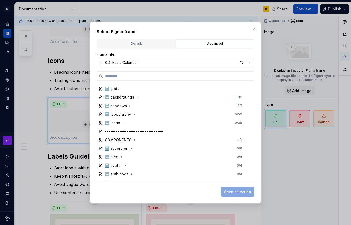
scroll to position [162, 0]
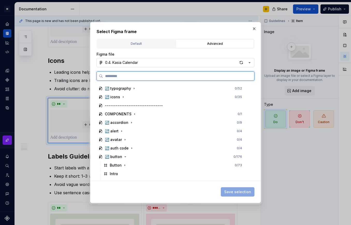
click at [193, 123] on div "↪️ accordion 0 / 9" at bounding box center [173, 122] width 154 height 8
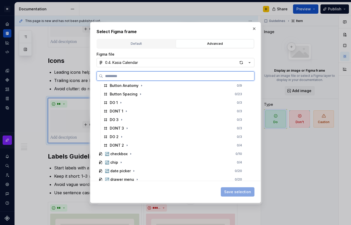
scroll to position [352, 0]
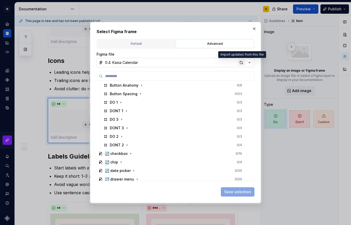
click at [240, 64] on div "button" at bounding box center [240, 62] width 7 height 7
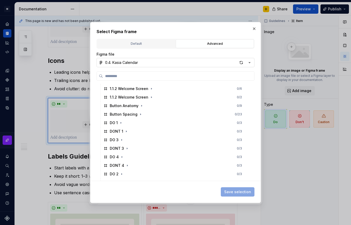
scroll to position [347, 0]
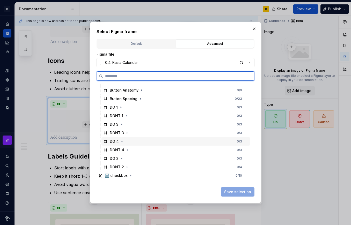
click at [132, 140] on div "DO 4 0 / 3" at bounding box center [175, 141] width 149 height 8
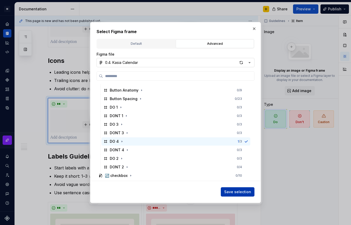
click at [241, 189] on button "Save selection" at bounding box center [238, 191] width 34 height 9
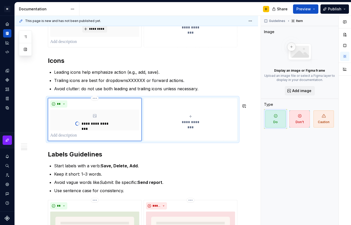
scroll to position [562, 0]
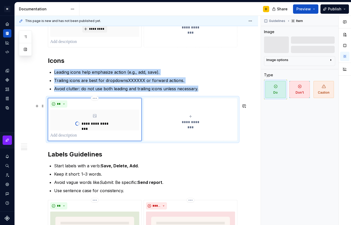
click at [188, 122] on div "**********" at bounding box center [190, 119] width 89 height 10
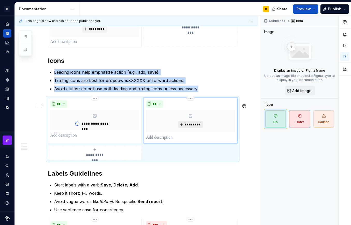
click at [189, 127] on span "*********" at bounding box center [192, 125] width 16 height 4
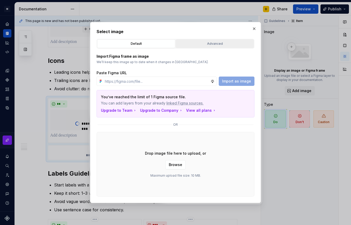
click at [221, 41] on div "Advanced" at bounding box center [214, 43] width 74 height 5
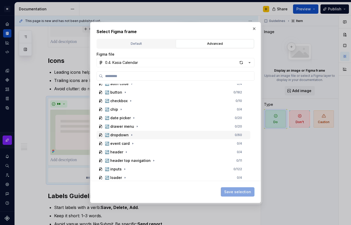
scroll to position [188, 0]
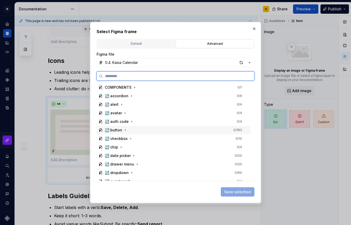
click at [131, 130] on div "↪️ button 0 / 182" at bounding box center [173, 130] width 154 height 8
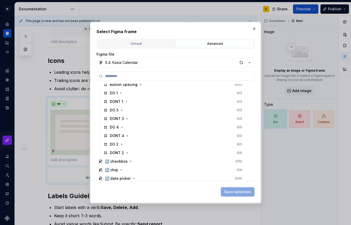
scroll to position [345, 0]
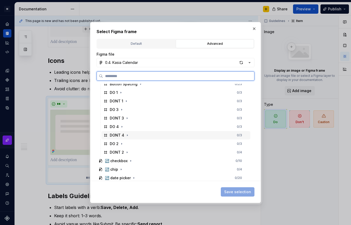
click at [155, 137] on div "DONT 4 0 / 3" at bounding box center [175, 135] width 149 height 8
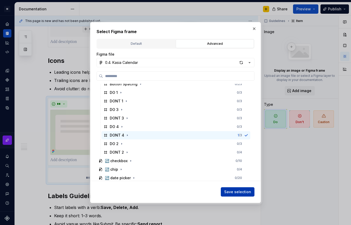
click at [243, 193] on span "Save selection" at bounding box center [237, 191] width 27 height 5
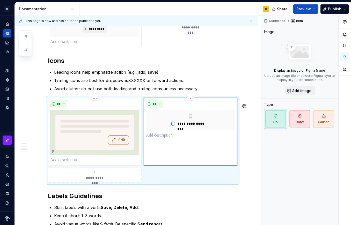
scroll to position [562, 0]
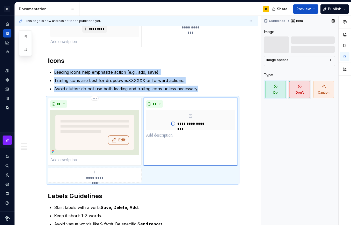
click at [291, 93] on span "Don't" at bounding box center [299, 89] width 20 height 17
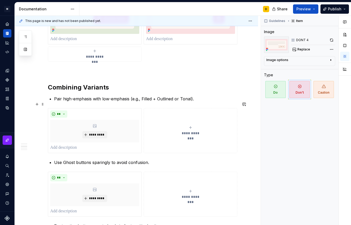
scroll to position [329, 0]
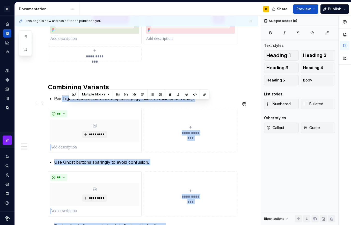
drag, startPoint x: 195, startPoint y: 105, endPoint x: 61, endPoint y: 106, distance: 134.4
click at [61, 102] on p "Pair high-emphasis with low-emphasis (e.g., Filled + Outlined or Tonal)." at bounding box center [145, 98] width 183 height 6
click at [86, 102] on p "Pair high-emphasis with low-emphasis (e.g., Filled + Outlined or Tonal)." at bounding box center [145, 98] width 183 height 6
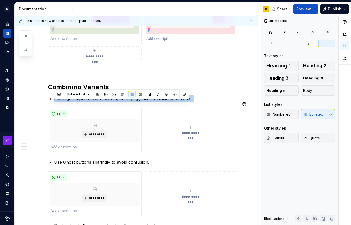
copy p "Pair high-emphasis with low-emphasis (e.g., Filled + Outlined or Tonal)."
click at [7, 108] on icon "Data sources" at bounding box center [7, 107] width 5 height 5
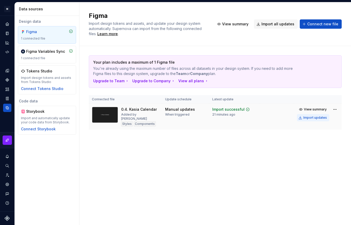
click at [311, 118] on div "Import updates" at bounding box center [315, 118] width 24 height 4
click at [314, 119] on div "Import updates" at bounding box center [315, 118] width 24 height 4
click at [9, 29] on div "Documentation" at bounding box center [7, 33] width 8 height 8
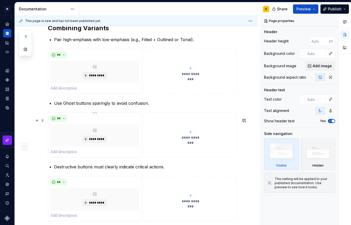
scroll to position [382, 0]
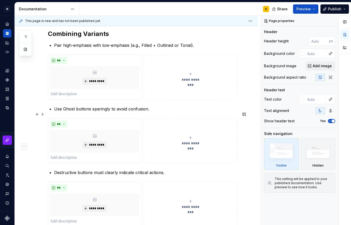
click at [134, 112] on p "Use Ghost buttons sparingly to avoid confusion." at bounding box center [145, 109] width 183 height 6
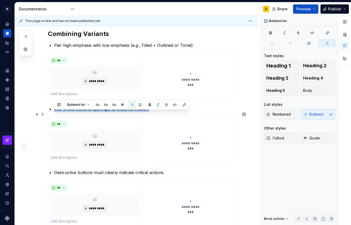
drag, startPoint x: 149, startPoint y: 114, endPoint x: 55, endPoint y: 115, distance: 94.4
click at [55, 112] on p "Use Ghost buttons sparingly to avoid confusion." at bounding box center [145, 109] width 183 height 6
copy p "Use Ghost buttons sparingly to avoid confusion."
click at [95, 83] on span "*********" at bounding box center [97, 81] width 16 height 4
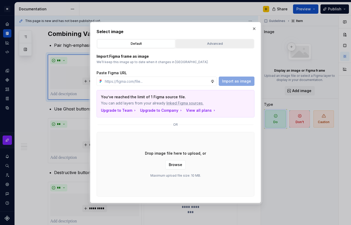
click at [209, 43] on div "Advanced" at bounding box center [214, 43] width 74 height 5
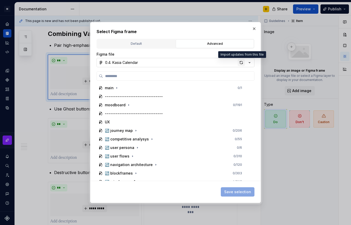
click at [241, 62] on div "button" at bounding box center [240, 62] width 7 height 7
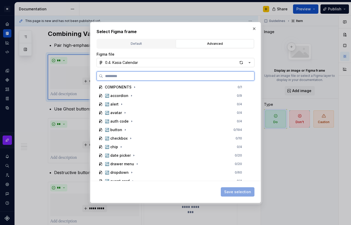
scroll to position [189, 0]
click at [136, 132] on div "↪️ button 0 / 194" at bounding box center [173, 129] width 154 height 8
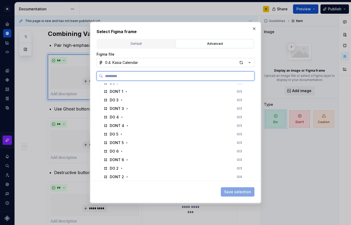
scroll to position [358, 0]
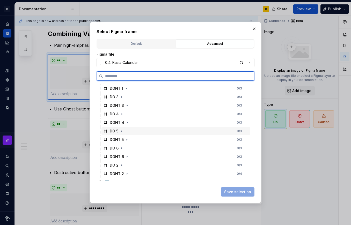
click at [132, 131] on div "DO 5 0 / 3" at bounding box center [175, 131] width 149 height 8
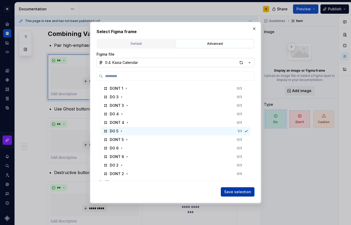
click at [228, 189] on button "Save selection" at bounding box center [238, 191] width 34 height 9
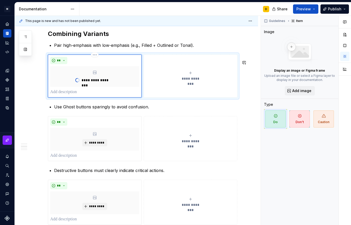
scroll to position [382, 0]
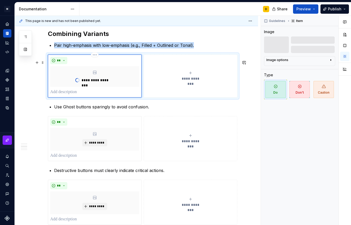
click at [190, 81] on span "**********" at bounding box center [190, 78] width 24 height 5
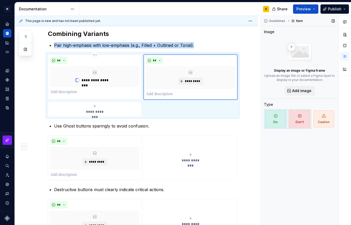
click at [296, 117] on span "Don't" at bounding box center [299, 118] width 20 height 17
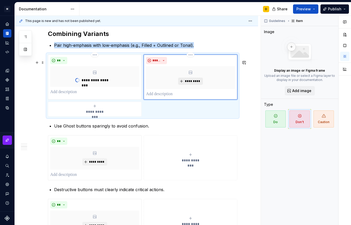
click at [189, 83] on span "*********" at bounding box center [192, 81] width 16 height 4
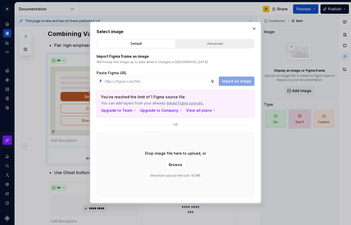
click at [208, 42] on div "Advanced" at bounding box center [214, 43] width 74 height 5
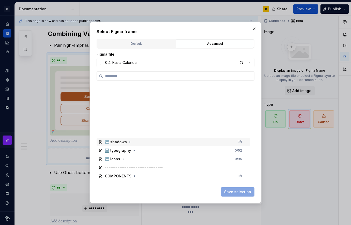
scroll to position [204, 0]
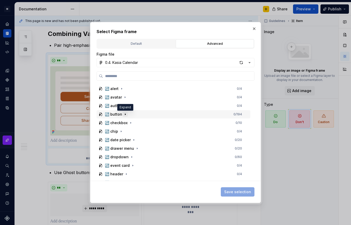
click at [124, 114] on icon "button" at bounding box center [125, 114] width 4 height 4
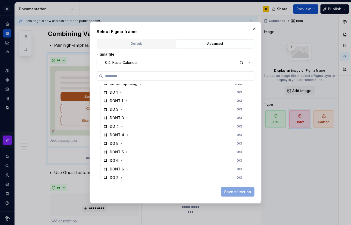
scroll to position [346, 0]
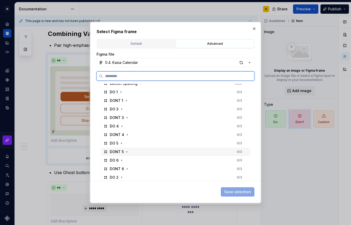
click at [129, 150] on div "DONT 5 0 / 3" at bounding box center [175, 152] width 149 height 8
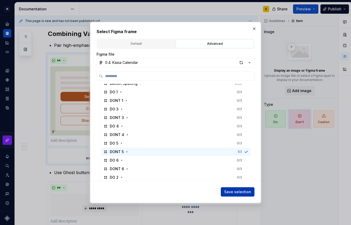
click at [244, 192] on span "Save selection" at bounding box center [237, 191] width 27 height 5
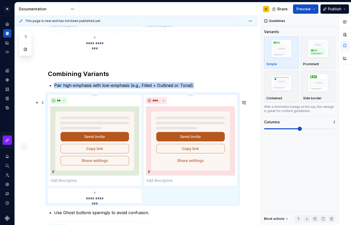
scroll to position [337, 0]
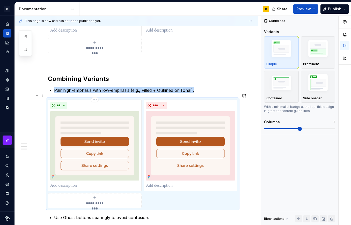
click at [198, 93] on p "Pair high-emphasis with low-emphasis (e.g., Filled + Outlined or Tonal)." at bounding box center [145, 90] width 183 height 6
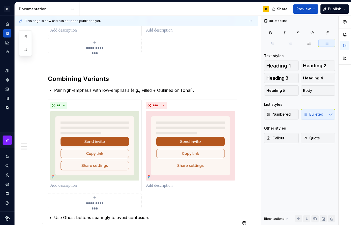
type textarea "*"
click at [178, 93] on p "Pair high-emphasis with low-emphasis (e.g., Filled + Outlined or Tonal)." at bounding box center [145, 90] width 183 height 6
click at [201, 93] on p "Pair high-emphasis with low-emphasis (e.g., Filled + Outlined or Filled + Tonal…" at bounding box center [145, 90] width 183 height 6
click at [220, 93] on p "Pair high-emphasis with low-emphasis (e.g., Filled + Outlined or Filled + Ghost…" at bounding box center [145, 90] width 183 height 6
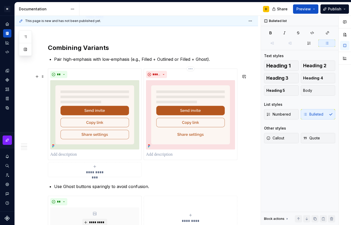
scroll to position [369, 0]
click at [217, 62] on p "Pair high-emphasis with low-emphasis (e.g., Filled + Outlined or Filled + Ghost…" at bounding box center [145, 59] width 183 height 6
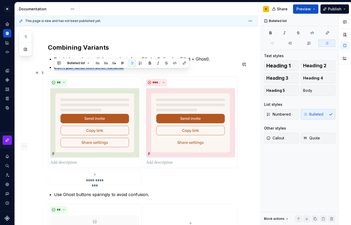
drag, startPoint x: 124, startPoint y: 72, endPoint x: 53, endPoint y: 72, distance: 71.4
click at [54, 70] on li "Don’t pair tonal with other variants." at bounding box center [145, 67] width 183 height 6
copy p "Don’t pair tonal with other variants."
click at [126, 70] on p "Don’t pair tonal with other variants." at bounding box center [145, 67] width 183 height 6
click at [125, 70] on p "Don’t pair tonal with other variants." at bounding box center [145, 67] width 183 height 6
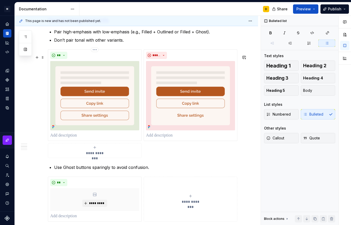
scroll to position [396, 0]
click at [84, 43] on p "Don’t pair tonal with other variants." at bounding box center [145, 40] width 183 height 6
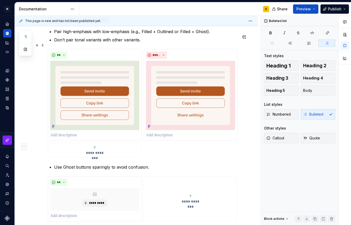
click at [141, 43] on p "Don’t pair tonal variants with other variants." at bounding box center [145, 40] width 183 height 6
click at [138, 43] on p "Don’t pair tonal variants with other variants." at bounding box center [145, 40] width 183 height 6
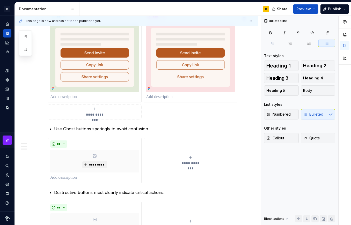
scroll to position [460, 0]
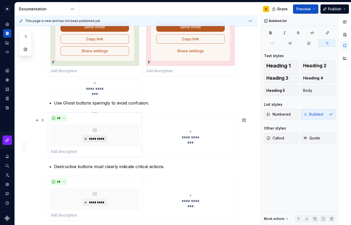
click at [95, 141] on span "*********" at bounding box center [97, 139] width 16 height 4
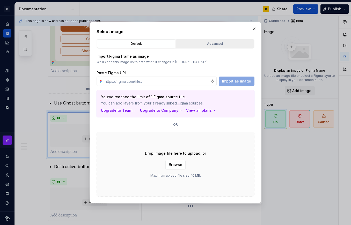
click at [217, 42] on div "Advanced" at bounding box center [214, 43] width 74 height 5
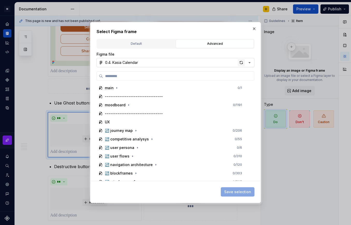
click at [241, 62] on div "button" at bounding box center [240, 62] width 7 height 7
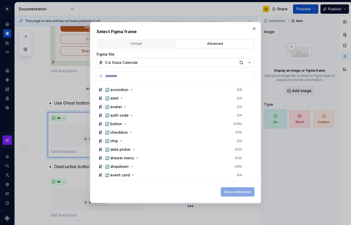
scroll to position [194, 0]
click at [124, 124] on icon "button" at bounding box center [125, 124] width 4 height 4
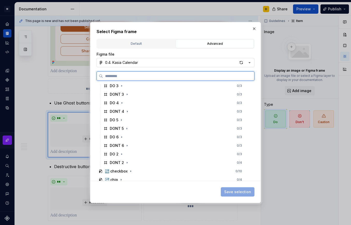
scroll to position [369, 0]
click at [127, 137] on div "DO 6 0 / 3" at bounding box center [175, 137] width 149 height 8
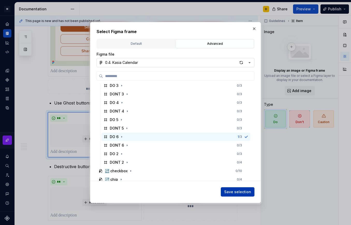
click at [232, 191] on span "Save selection" at bounding box center [237, 191] width 27 height 5
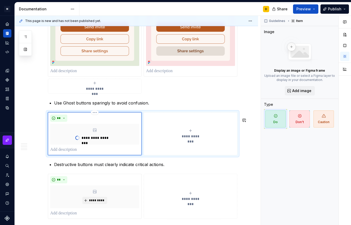
scroll to position [460, 0]
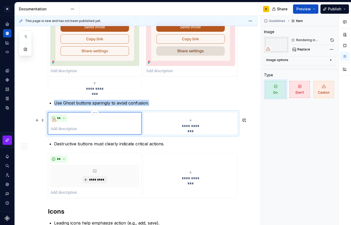
click at [193, 134] on div "**********" at bounding box center [142, 123] width 189 height 22
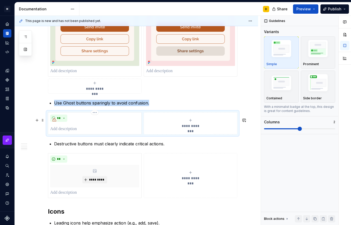
click at [189, 122] on icon "submit" at bounding box center [190, 120] width 4 height 4
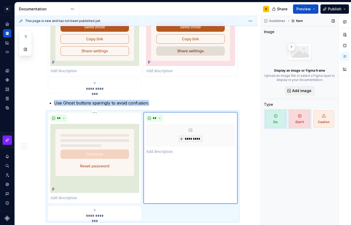
click at [297, 119] on span "Don't" at bounding box center [299, 118] width 20 height 17
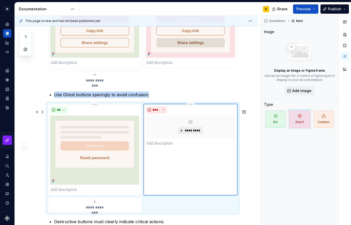
click at [186, 133] on span "*********" at bounding box center [192, 130] width 16 height 4
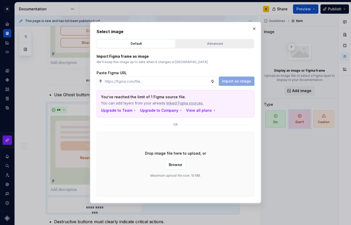
click at [203, 45] on div "Advanced" at bounding box center [214, 43] width 74 height 5
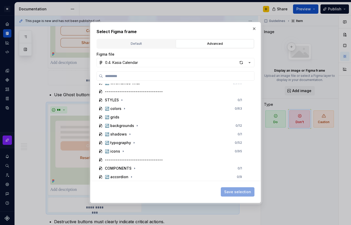
scroll to position [162, 0]
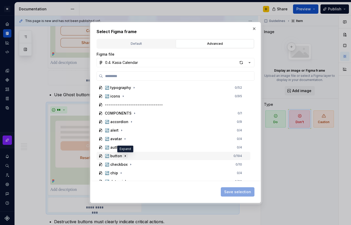
click at [125, 156] on icon "button" at bounding box center [125, 155] width 1 height 1
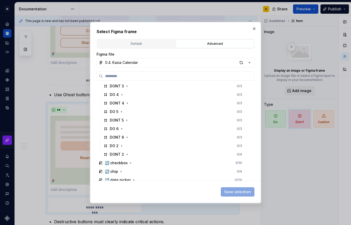
scroll to position [379, 0]
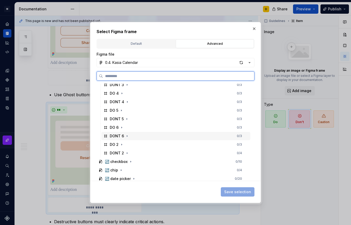
click at [130, 136] on div "DONT 6 0 / 3" at bounding box center [175, 136] width 149 height 8
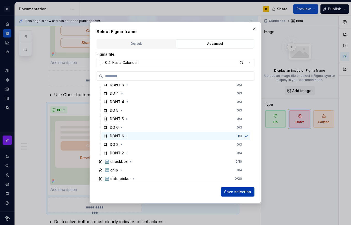
click at [230, 191] on span "Save selection" at bounding box center [237, 191] width 27 height 5
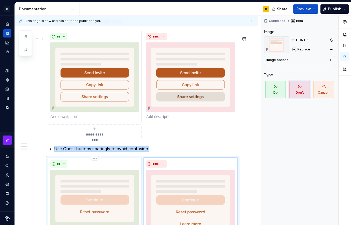
scroll to position [375, 0]
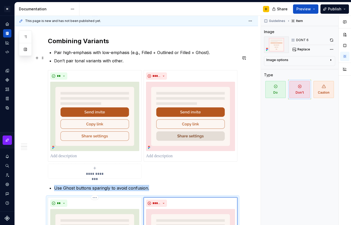
click at [142, 56] on p "Pair high-emphasis with low-emphasis (e.g., Filled + Outlined or Filled + Ghost…" at bounding box center [145, 52] width 183 height 6
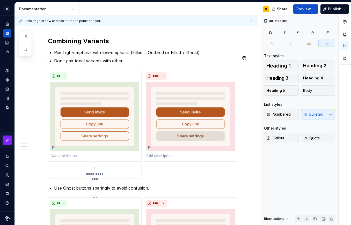
click at [204, 56] on p "Pair high-emphasis with low-emphasis (Filled + Outlined or Filled + Ghost)." at bounding box center [145, 52] width 183 height 6
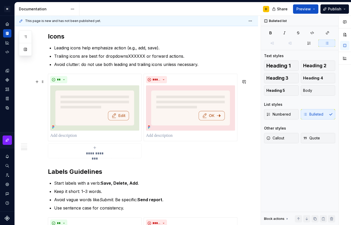
scroll to position [733, 0]
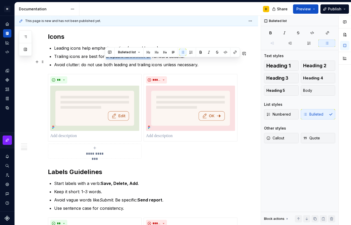
drag, startPoint x: 148, startPoint y: 61, endPoint x: 105, endPoint y: 61, distance: 42.9
click at [105, 59] on p "Trailing icons are best for dropdownsXXXXXX or forward actions." at bounding box center [145, 56] width 183 height 6
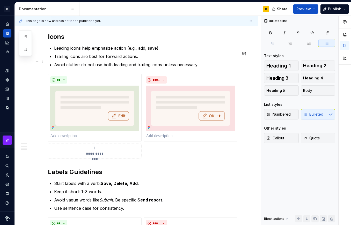
click at [144, 59] on p "Trailing icons are best for forward actions." at bounding box center [145, 56] width 183 height 6
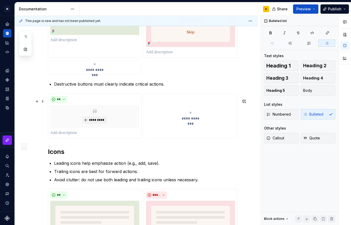
scroll to position [618, 0]
click at [99, 122] on span "*********" at bounding box center [97, 120] width 16 height 4
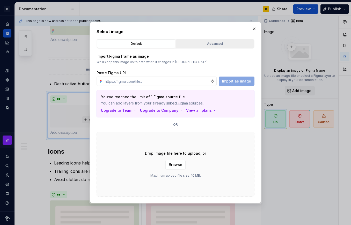
click at [220, 43] on div "Advanced" at bounding box center [214, 43] width 74 height 5
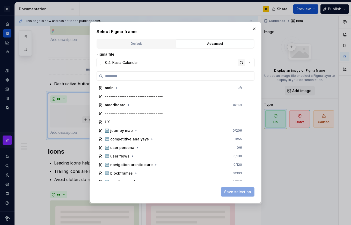
click at [241, 63] on div "button" at bounding box center [240, 62] width 7 height 7
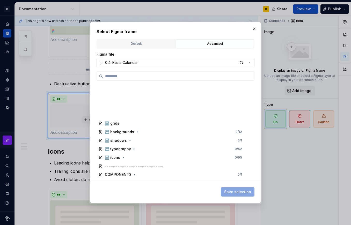
scroll to position [180, 0]
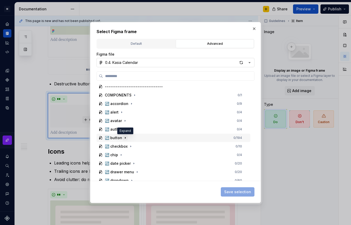
click at [124, 138] on icon "button" at bounding box center [125, 138] width 4 height 4
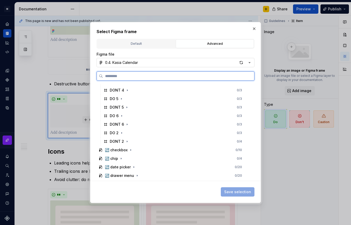
scroll to position [337, 0]
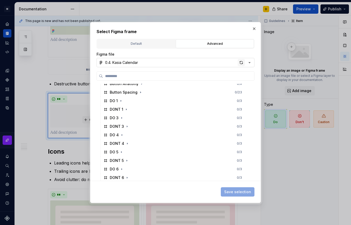
click at [240, 62] on div "button" at bounding box center [240, 62] width 7 height 7
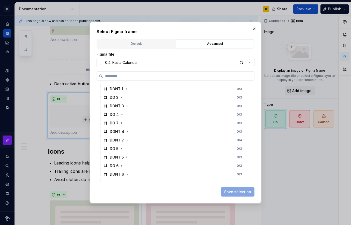
scroll to position [358, 0]
click at [123, 122] on icon "button" at bounding box center [121, 123] width 4 height 4
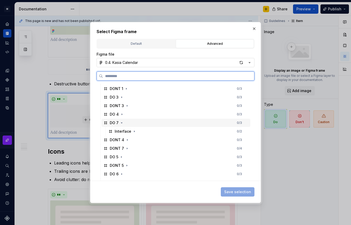
click at [130, 123] on div "DO 7 0 / 3" at bounding box center [175, 123] width 149 height 8
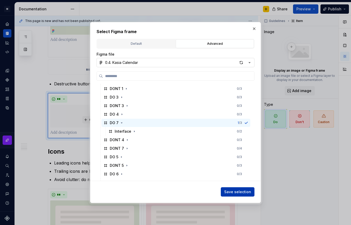
click at [240, 193] on span "Save selection" at bounding box center [237, 191] width 27 height 5
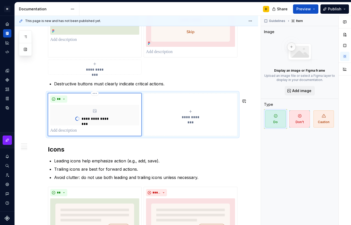
scroll to position [618, 0]
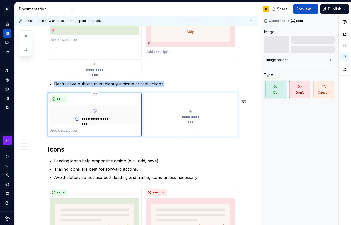
click at [198, 120] on span "**********" at bounding box center [190, 117] width 24 height 5
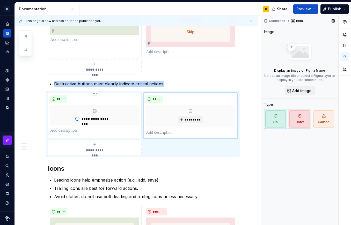
click at [296, 118] on span "Don't" at bounding box center [299, 118] width 20 height 17
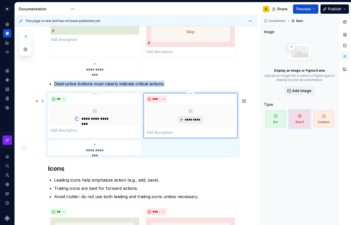
click at [192, 122] on span "*********" at bounding box center [192, 120] width 16 height 4
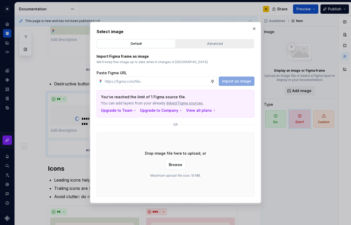
click at [193, 43] on div "Advanced" at bounding box center [214, 43] width 74 height 5
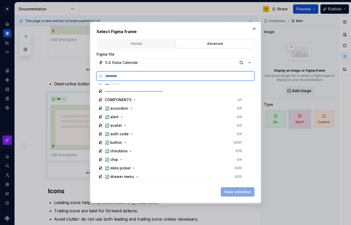
scroll to position [183, 0]
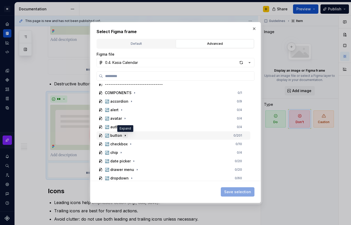
click at [126, 135] on icon "button" at bounding box center [125, 135] width 4 height 4
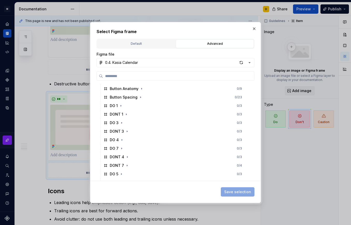
scroll to position [332, 0]
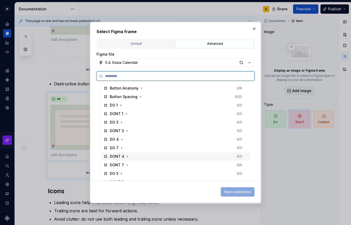
click at [131, 164] on div "DONT 7 0 / 4" at bounding box center [175, 165] width 149 height 8
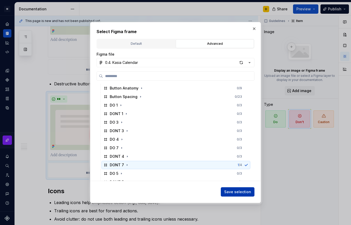
click at [231, 191] on span "Save selection" at bounding box center [237, 191] width 27 height 5
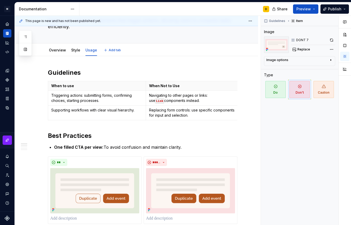
scroll to position [0, 0]
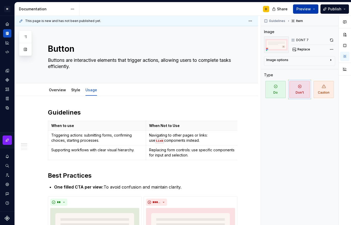
click at [300, 10] on span "Preview" at bounding box center [303, 8] width 14 height 5
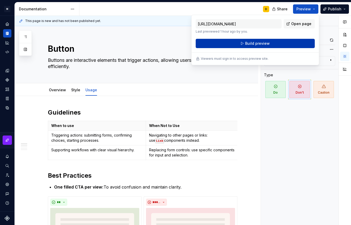
click at [249, 45] on span "Build preview" at bounding box center [257, 43] width 25 height 5
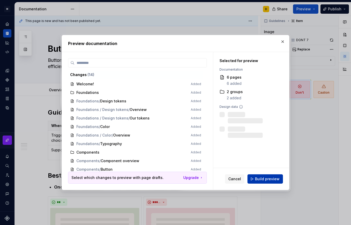
click at [269, 179] on span "Build preview" at bounding box center [267, 178] width 25 height 5
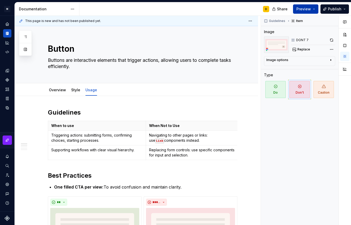
click at [312, 9] on button "Preview" at bounding box center [305, 8] width 25 height 9
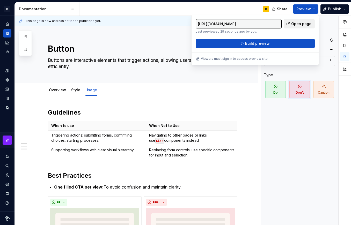
click at [300, 21] on link "Open page" at bounding box center [298, 23] width 31 height 9
click at [25, 50] on button "button" at bounding box center [25, 49] width 9 height 9
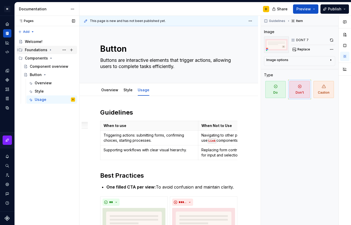
click at [50, 50] on icon "Page tree" at bounding box center [50, 49] width 1 height 1
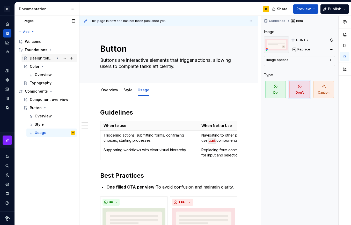
click at [58, 57] on icon "Page tree" at bounding box center [57, 58] width 4 height 4
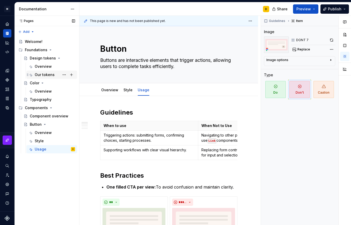
click at [45, 73] on div "Our tokens" at bounding box center [45, 74] width 20 height 5
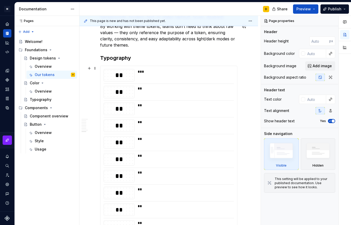
scroll to position [1572, 0]
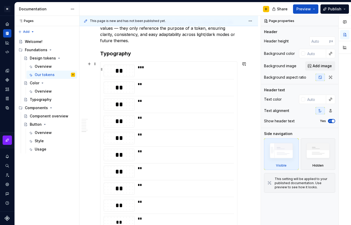
click at [180, 73] on div "***" at bounding box center [184, 71] width 93 height 12
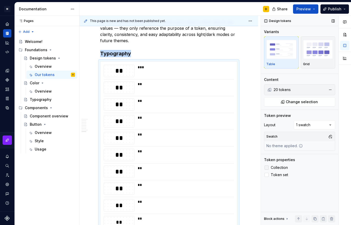
click at [267, 168] on div at bounding box center [266, 167] width 4 height 4
click at [266, 168] on icon at bounding box center [266, 168] width 0 height 0
click at [267, 177] on div at bounding box center [266, 175] width 4 height 4
click at [267, 167] on div at bounding box center [266, 167] width 4 height 4
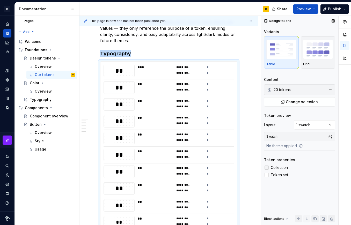
click at [266, 168] on icon at bounding box center [266, 168] width 0 height 0
click at [266, 175] on icon at bounding box center [266, 175] width 0 height 0
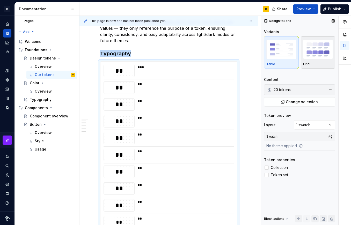
click at [311, 57] on img "button" at bounding box center [318, 49] width 30 height 19
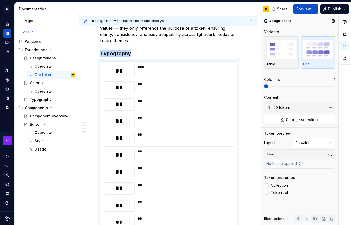
scroll to position [1618, 0]
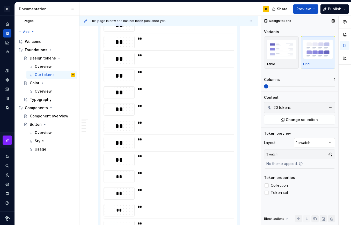
click at [316, 140] on div "Comments Open comments No comments yet Select ‘Comment’ from the block context …" at bounding box center [306, 120] width 90 height 209
click at [308, 85] on span at bounding box center [310, 86] width 4 height 4
click at [39, 114] on div "Component overview" at bounding box center [45, 115] width 30 height 5
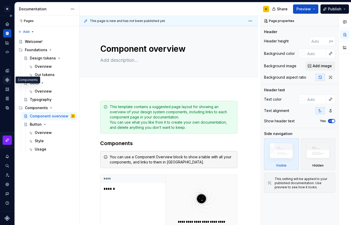
click at [7, 80] on icon "Components" at bounding box center [7, 80] width 5 height 5
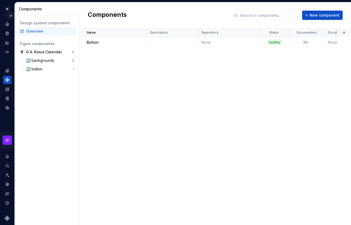
click at [11, 13] on button "Expand sidebar" at bounding box center [10, 15] width 7 height 7
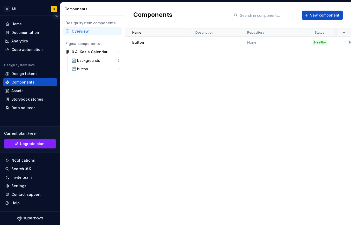
click at [57, 16] on button "Collapse sidebar" at bounding box center [56, 15] width 7 height 7
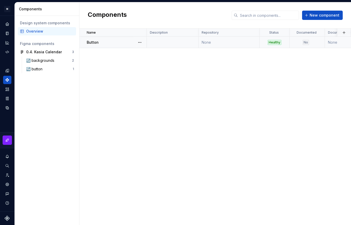
click at [320, 43] on div "No" at bounding box center [306, 42] width 32 height 5
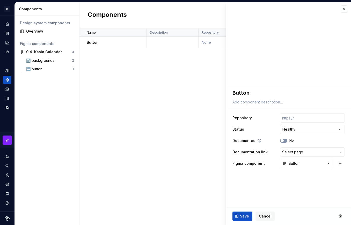
click at [285, 140] on button "No" at bounding box center [283, 141] width 7 height 4
click at [253, 187] on fieldset "**********" at bounding box center [288, 155] width 125 height 140
click at [342, 152] on icon "button" at bounding box center [340, 152] width 4 height 4
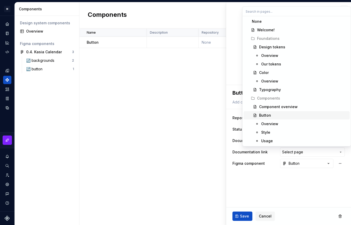
click at [270, 114] on div "Button" at bounding box center [265, 115] width 12 height 5
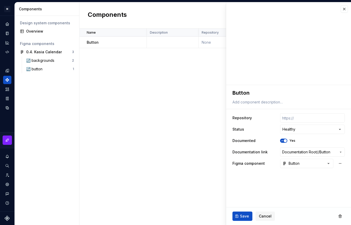
click at [273, 188] on fieldset "**********" at bounding box center [288, 155] width 125 height 140
click at [243, 214] on span "Save" at bounding box center [244, 216] width 9 height 5
type textarea "*"
